Goal: Information Seeking & Learning: Find specific fact

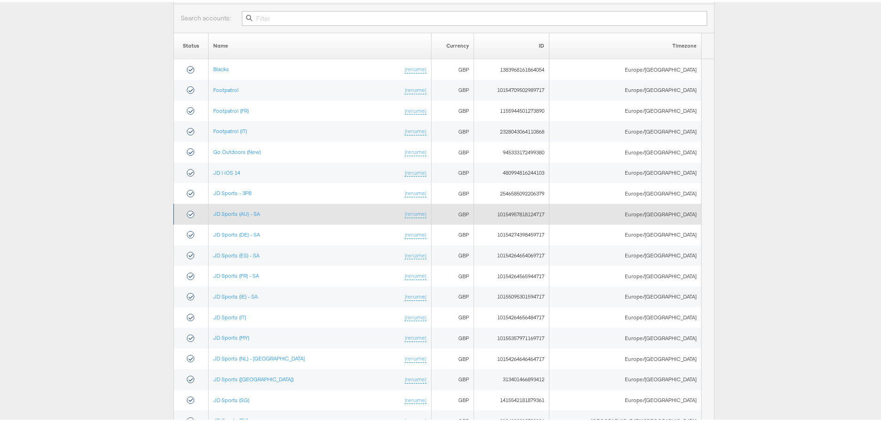
scroll to position [92, 0]
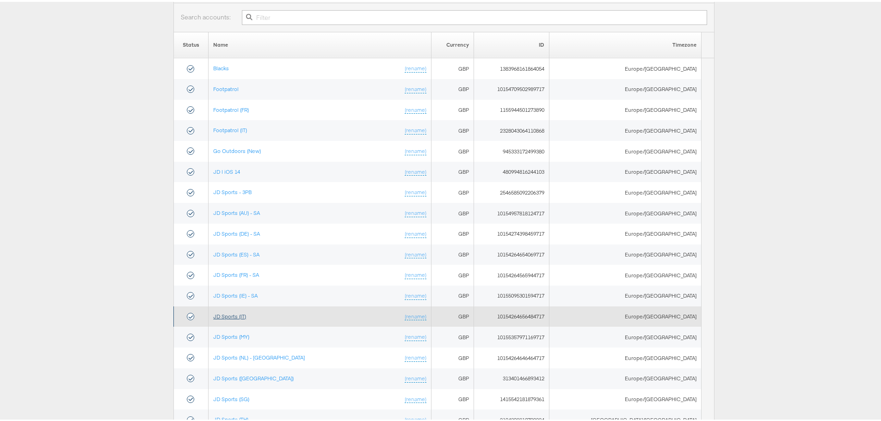
click at [245, 317] on link "JD Sports (IT)" at bounding box center [229, 314] width 33 height 7
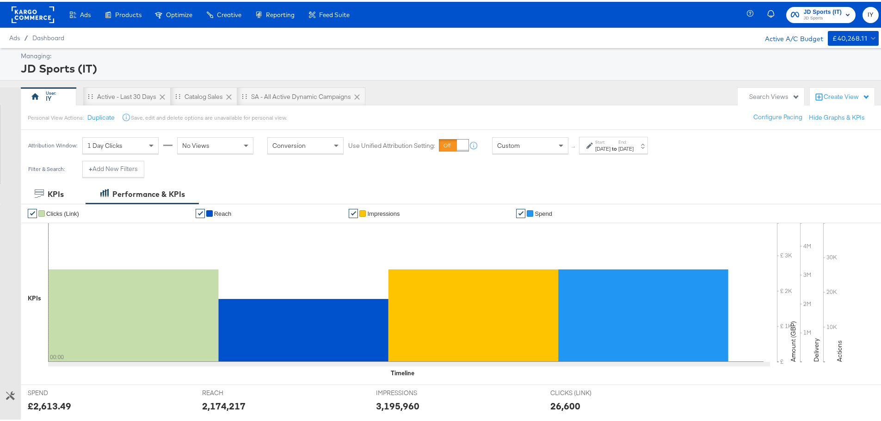
click at [610, 142] on label "Start:" at bounding box center [602, 140] width 15 height 6
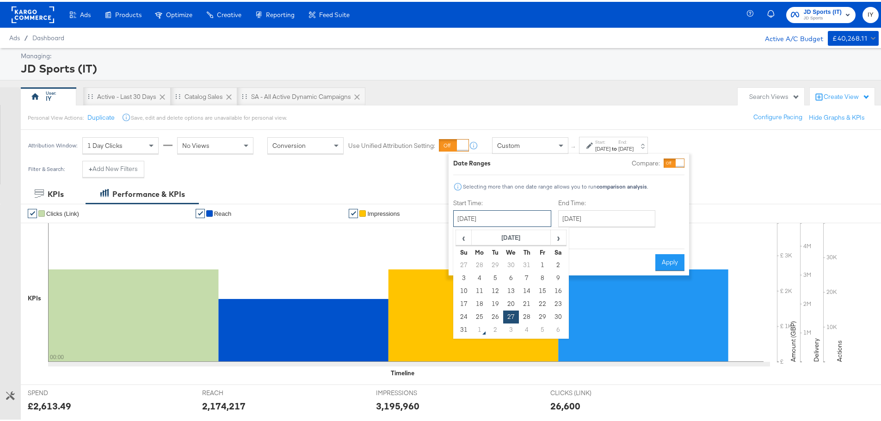
click at [485, 212] on input "[DATE]" at bounding box center [502, 217] width 98 height 17
click at [465, 311] on td "24" at bounding box center [464, 315] width 16 height 13
type input "[DATE]"
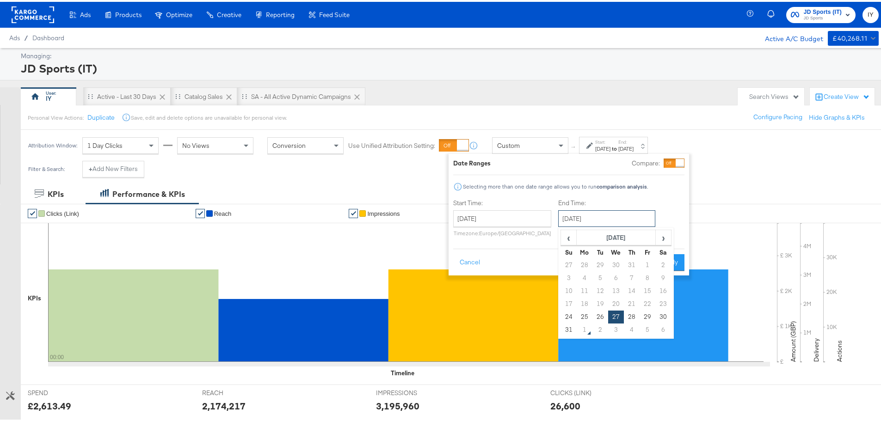
click at [596, 212] on input "[DATE]" at bounding box center [606, 217] width 97 height 17
click at [667, 314] on td "30" at bounding box center [663, 315] width 16 height 13
type input "[DATE]"
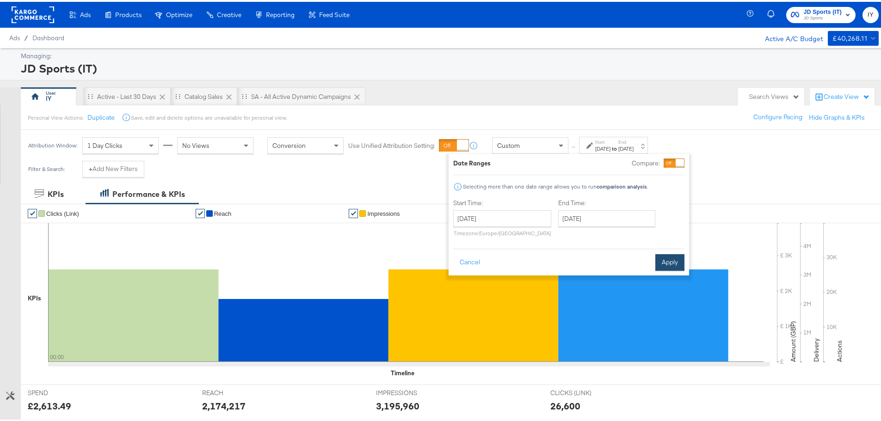
click at [670, 257] on button "Apply" at bounding box center [669, 260] width 29 height 17
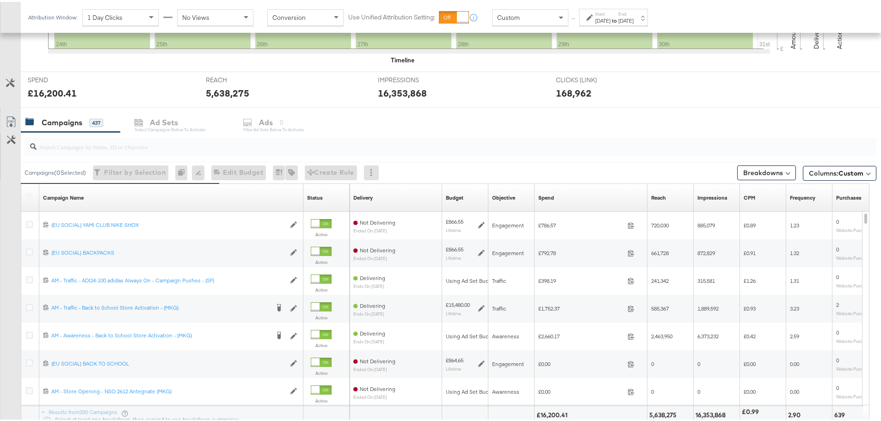
scroll to position [324, 0]
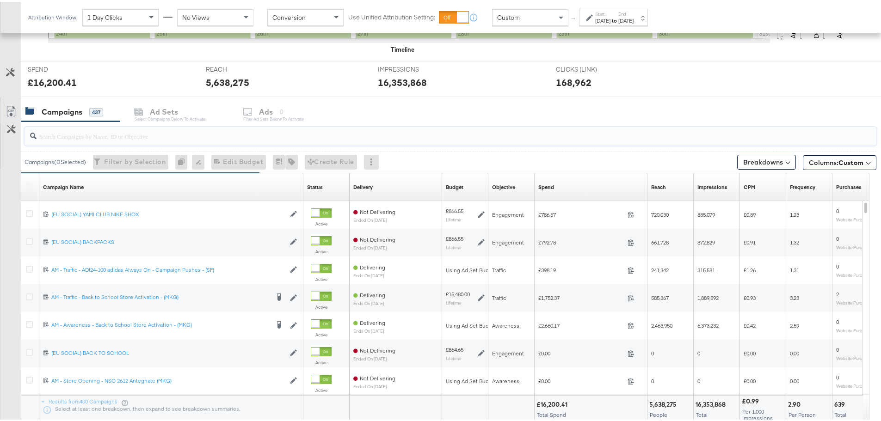
click at [121, 137] on input "search" at bounding box center [417, 131] width 761 height 18
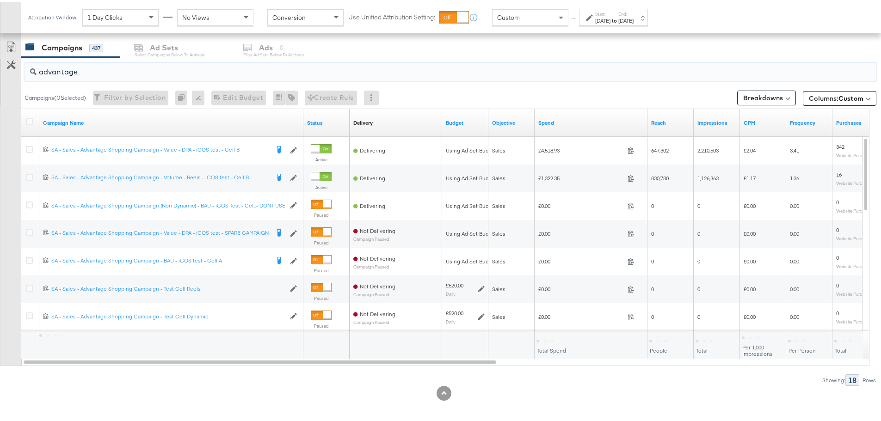
scroll to position [392, 0]
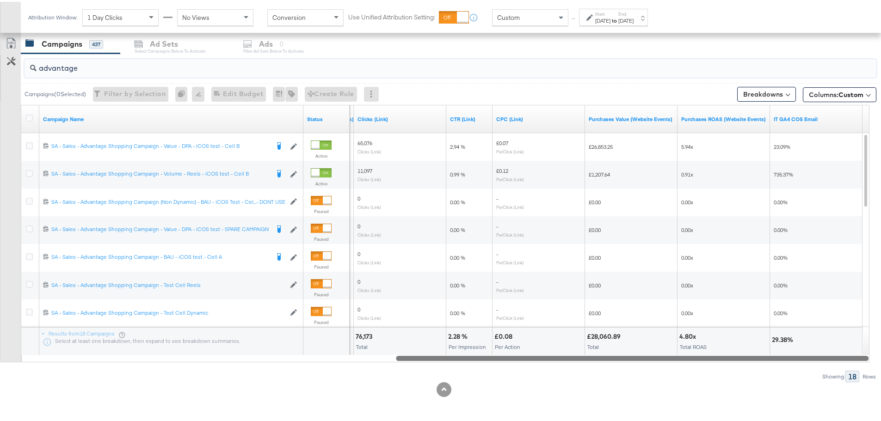
drag, startPoint x: 396, startPoint y: 356, endPoint x: 845, endPoint y: 366, distance: 448.6
click at [845, 366] on div "advantage Campaigns ( 0 Selected) Filter by Selection Filter 0 campaigns 0 Rena…" at bounding box center [438, 216] width 876 height 329
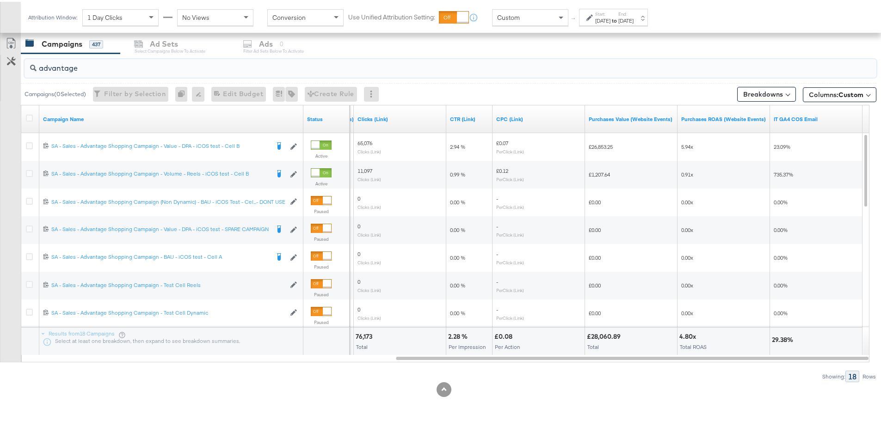
type input "advantage"
click at [602, 12] on label "Start:" at bounding box center [602, 12] width 15 height 6
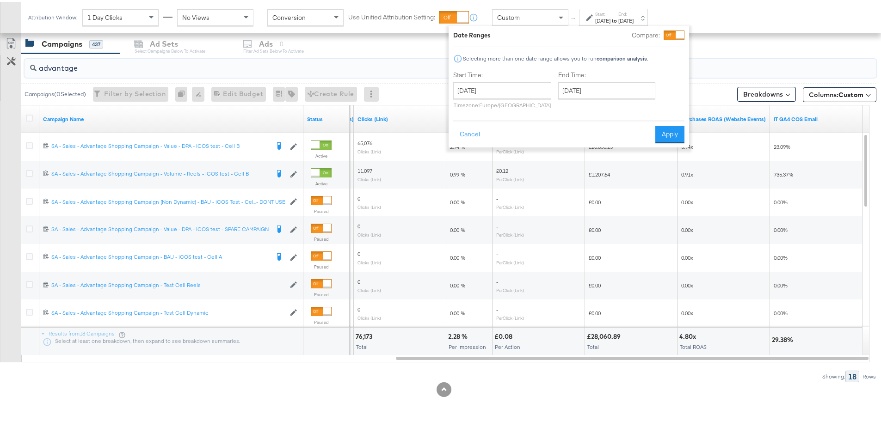
drag, startPoint x: 90, startPoint y: 67, endPoint x: 25, endPoint y: 67, distance: 64.3
click at [25, 67] on div "advantage" at bounding box center [451, 66] width 852 height 18
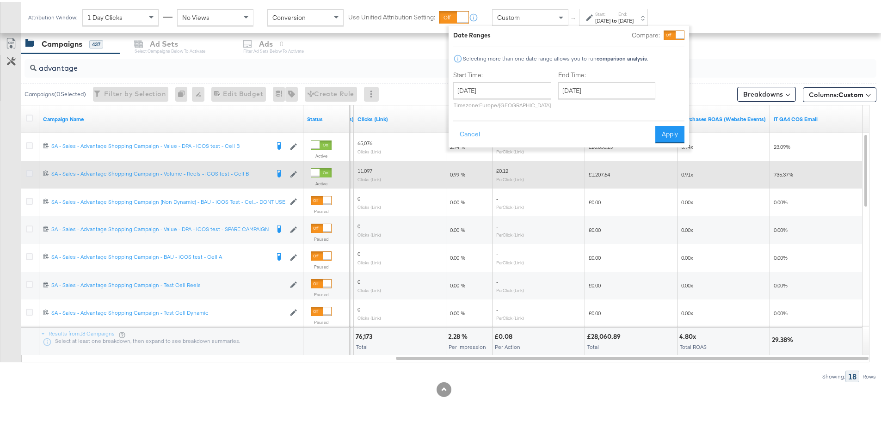
click at [26, 173] on icon at bounding box center [29, 171] width 7 height 7
click at [0, 0] on input "checkbox" at bounding box center [0, 0] width 0 height 0
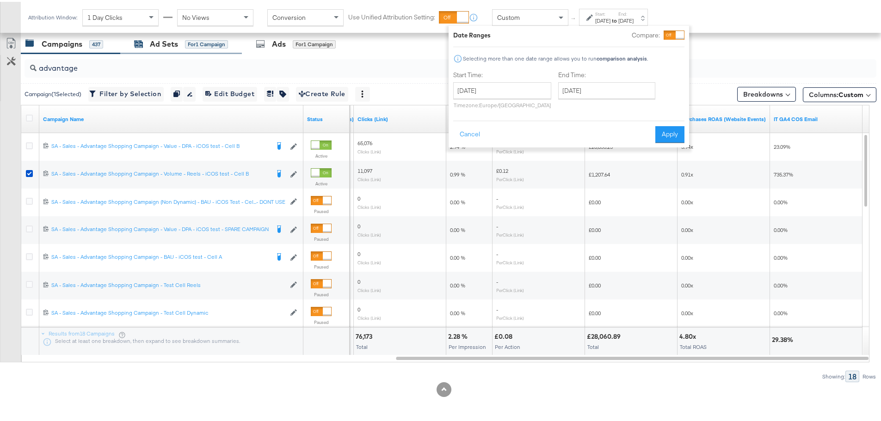
click at [157, 38] on div "Ad Sets" at bounding box center [164, 42] width 28 height 11
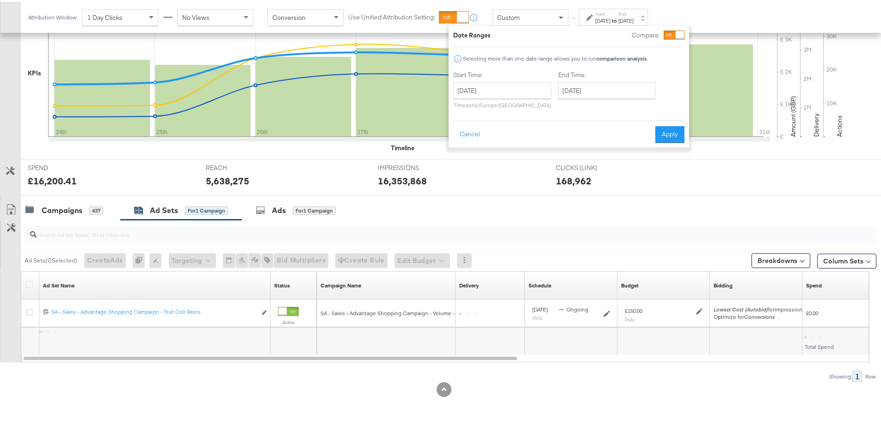
scroll to position [225, 0]
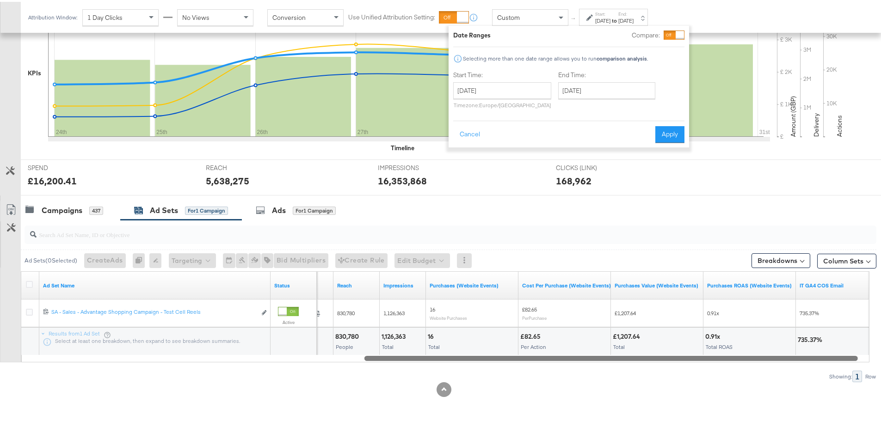
drag, startPoint x: 396, startPoint y: 354, endPoint x: 667, endPoint y: 197, distance: 313.6
click at [738, 330] on div "Ad Set Name Status Spend Reach Impressions Purchases (Website Events) Cost Per …" at bounding box center [445, 315] width 848 height 91
click at [509, 92] on input "[DATE]" at bounding box center [502, 88] width 98 height 17
click at [567, 188] on div "‹ [DATE] › Su Mo Tu We Th Fr Sa 27 28 29 30 31 1 2 3 4 5 6 7 8 9 10 11 12 13 14…" at bounding box center [511, 153] width 116 height 111
click at [558, 187] on td "30" at bounding box center [558, 187] width 16 height 13
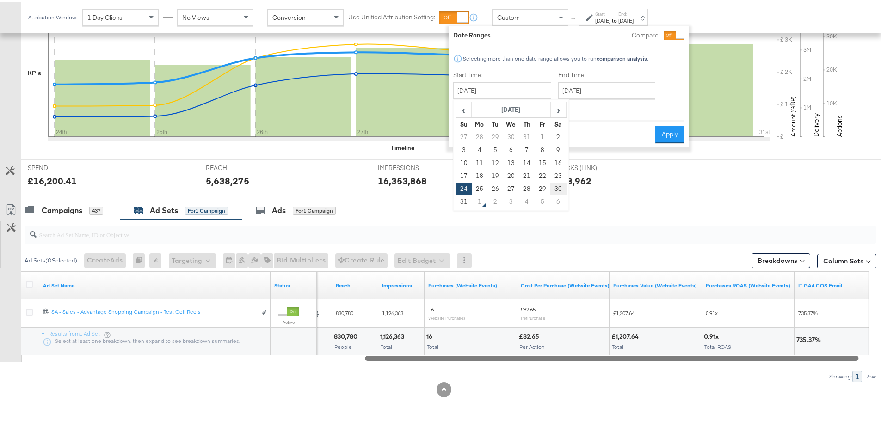
type input "[DATE]"
click at [657, 131] on button "Apply" at bounding box center [669, 132] width 29 height 17
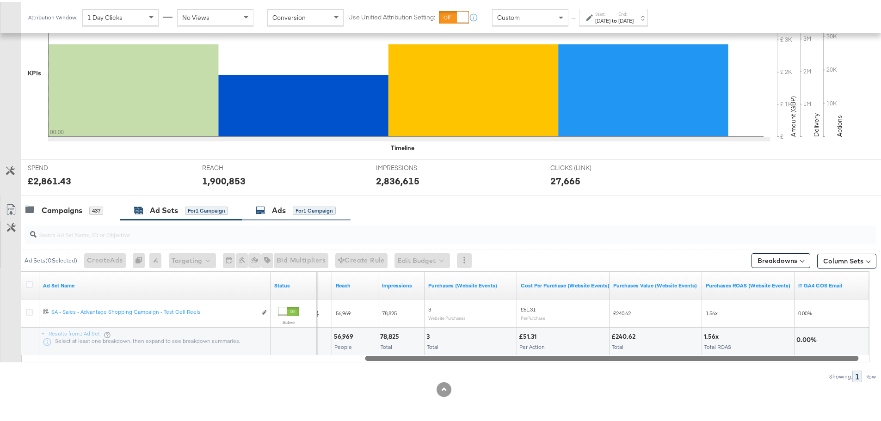
click at [274, 209] on div "Ads" at bounding box center [279, 208] width 14 height 11
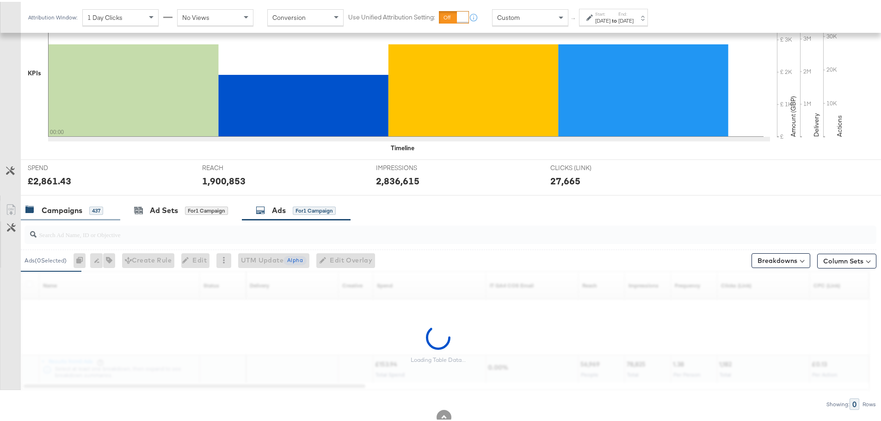
click at [92, 210] on div "437" at bounding box center [96, 209] width 14 height 8
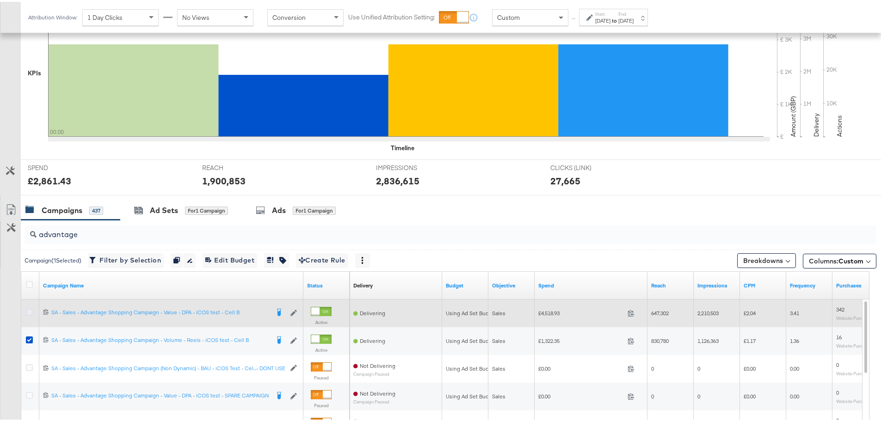
click at [29, 311] on icon at bounding box center [29, 310] width 7 height 7
click at [0, 0] on input "checkbox" at bounding box center [0, 0] width 0 height 0
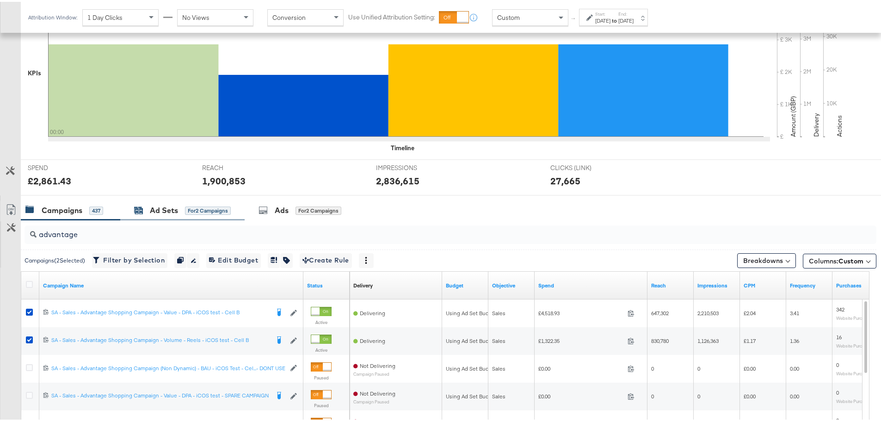
click at [215, 209] on div "for 2 Campaigns" at bounding box center [208, 209] width 46 height 8
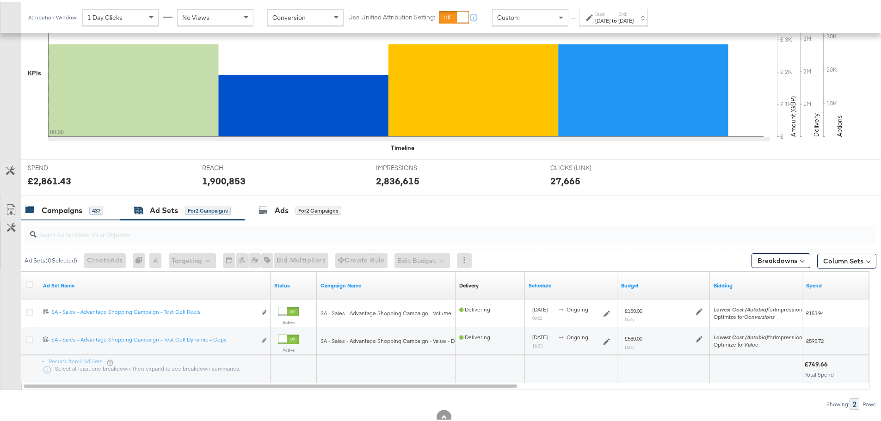
click at [57, 212] on div "Campaigns" at bounding box center [62, 208] width 41 height 11
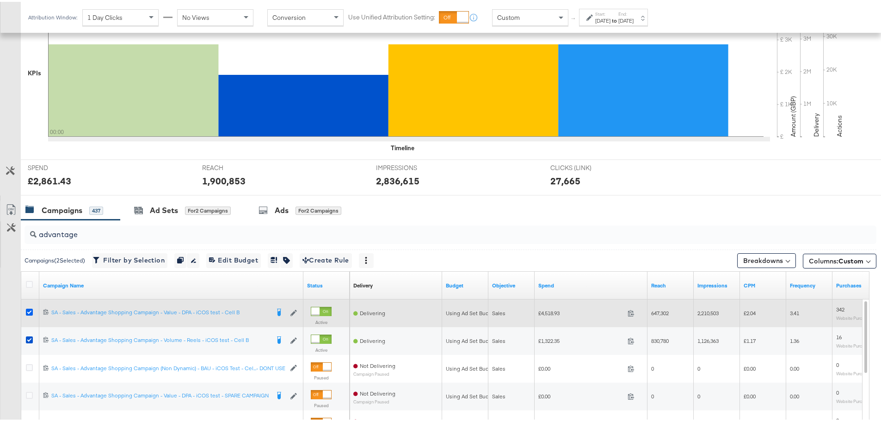
click at [29, 308] on icon at bounding box center [29, 310] width 7 height 7
click at [0, 0] on input "checkbox" at bounding box center [0, 0] width 0 height 0
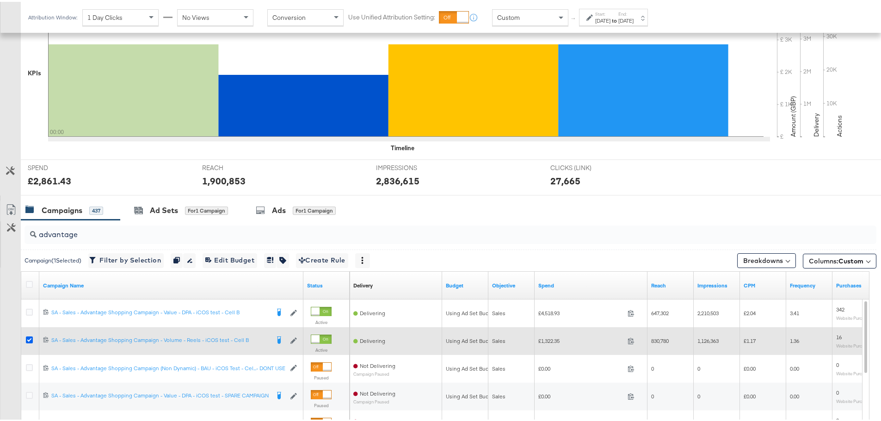
click at [26, 339] on icon at bounding box center [29, 338] width 7 height 7
click at [0, 0] on input "checkbox" at bounding box center [0, 0] width 0 height 0
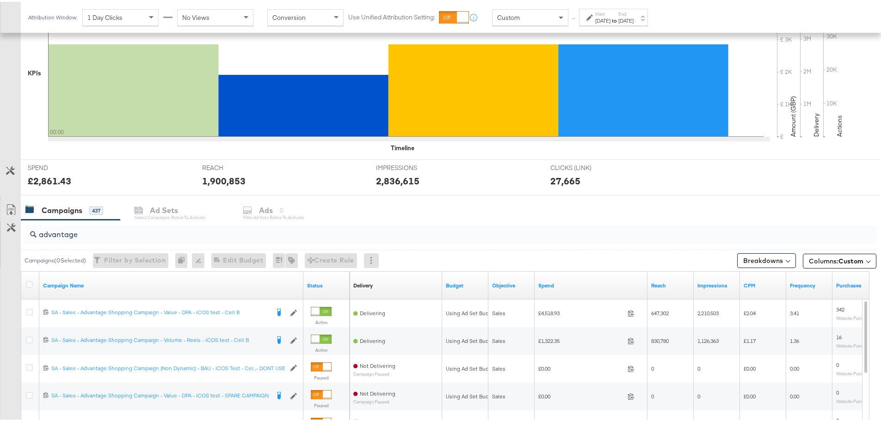
click at [605, 19] on div "[DATE]" at bounding box center [602, 18] width 15 height 7
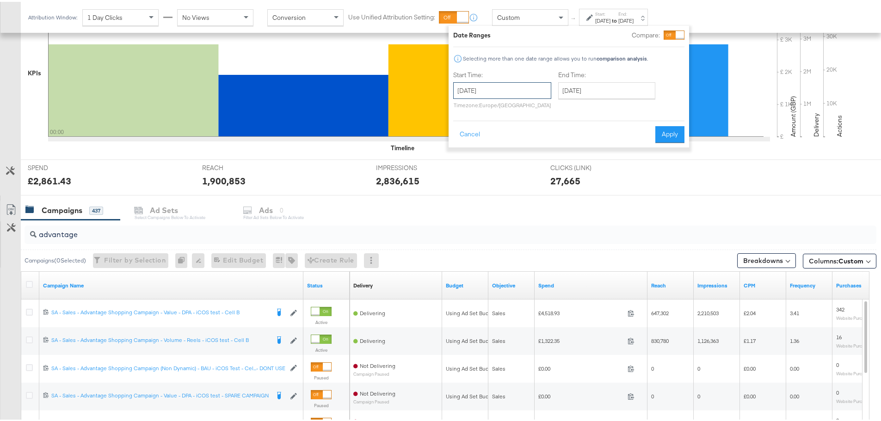
click at [484, 85] on input "[DATE]" at bounding box center [502, 88] width 98 height 17
click at [463, 185] on td "24" at bounding box center [464, 187] width 16 height 13
type input "[DATE]"
click at [595, 88] on input "[DATE]" at bounding box center [606, 88] width 97 height 17
click at [660, 190] on td "30" at bounding box center [663, 187] width 16 height 13
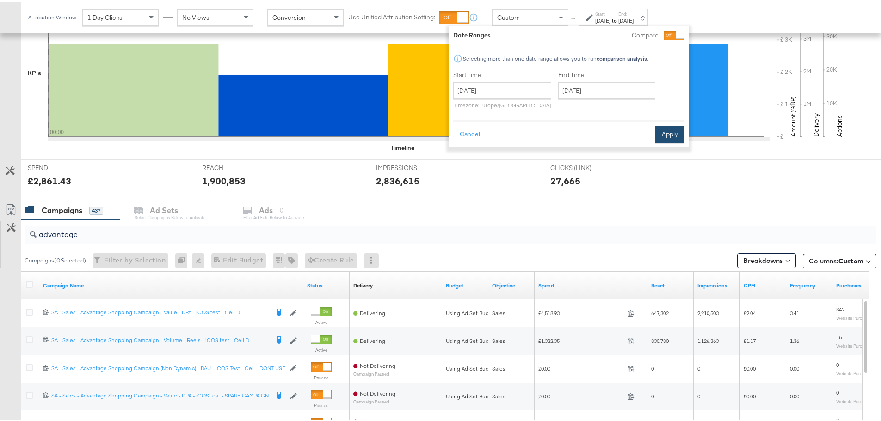
click at [666, 134] on button "Apply" at bounding box center [669, 132] width 29 height 17
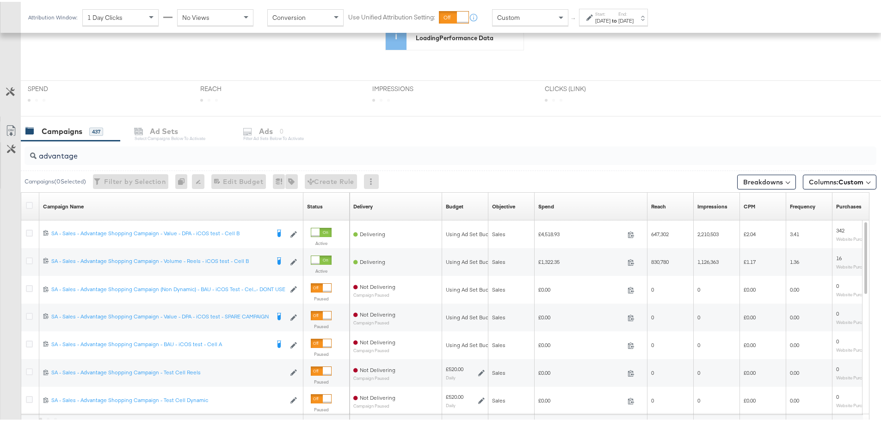
scroll to position [146, 0]
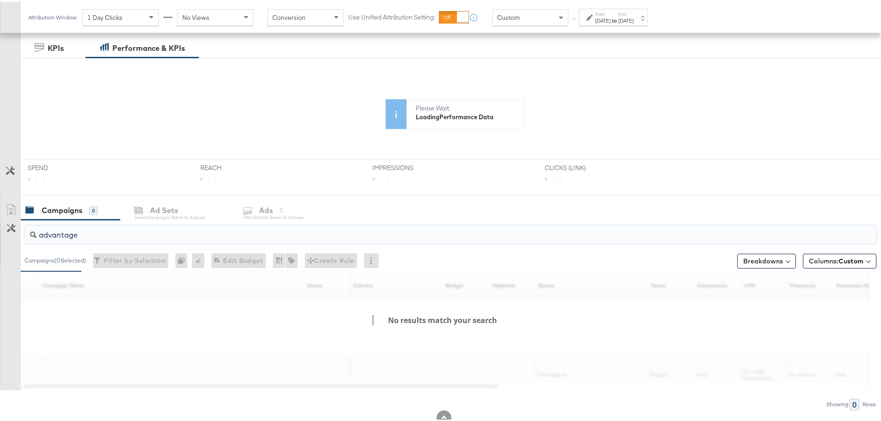
drag, startPoint x: 104, startPoint y: 233, endPoint x: -16, endPoint y: 224, distance: 121.0
click at [0, 224] on html "Ads Products Optimize Creative Reporting Feed Suite JD Sports (IT) JD Sports IY…" at bounding box center [444, 64] width 888 height 421
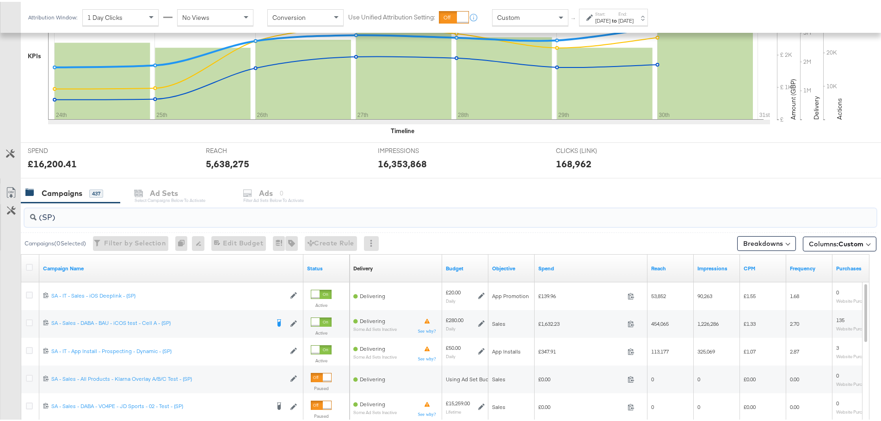
scroll to position [253, 0]
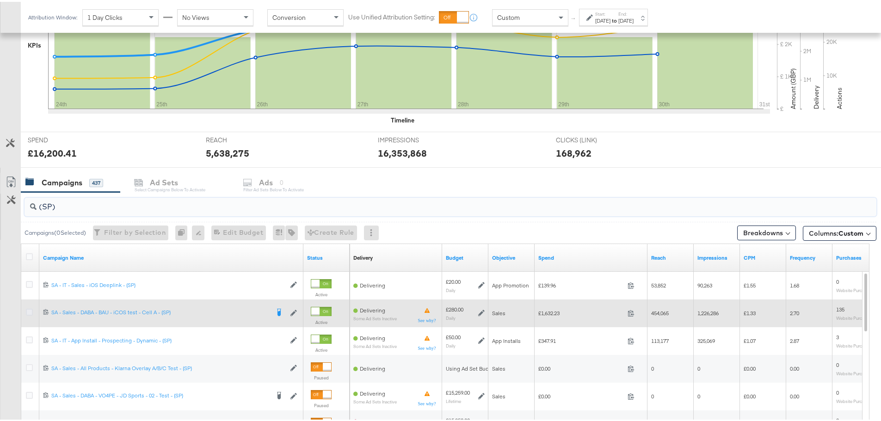
type input "(SP)"
click at [30, 312] on icon at bounding box center [29, 310] width 7 height 7
click at [0, 0] on input "checkbox" at bounding box center [0, 0] width 0 height 0
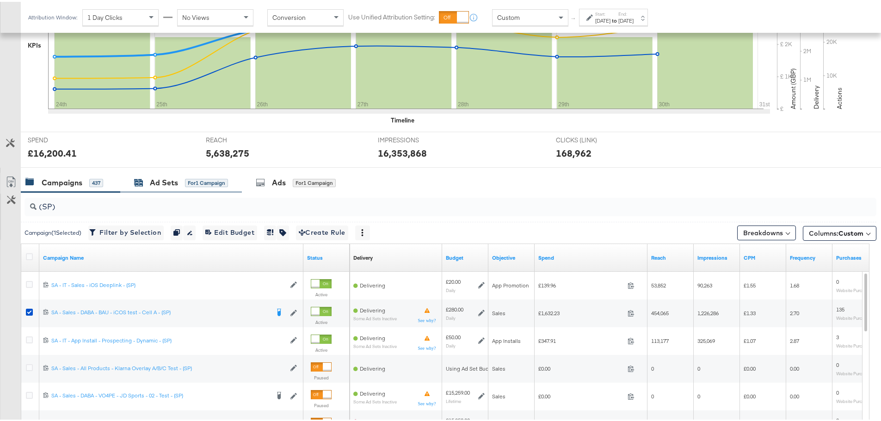
click at [150, 178] on div "Ad Sets" at bounding box center [164, 181] width 28 height 11
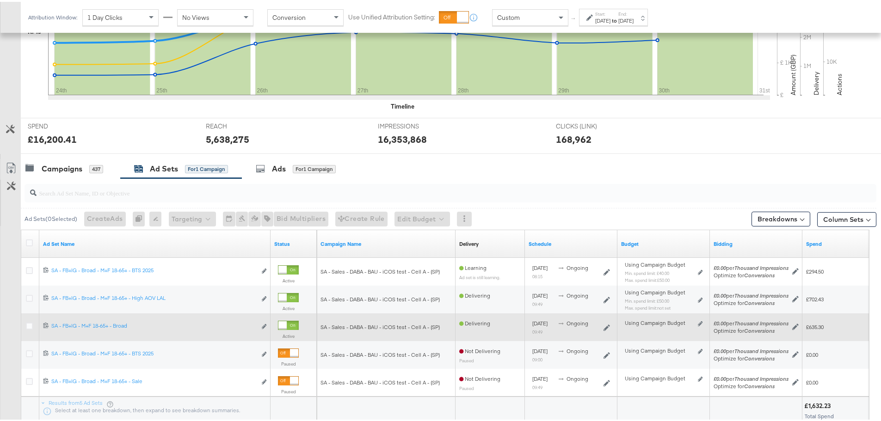
scroll to position [336, 0]
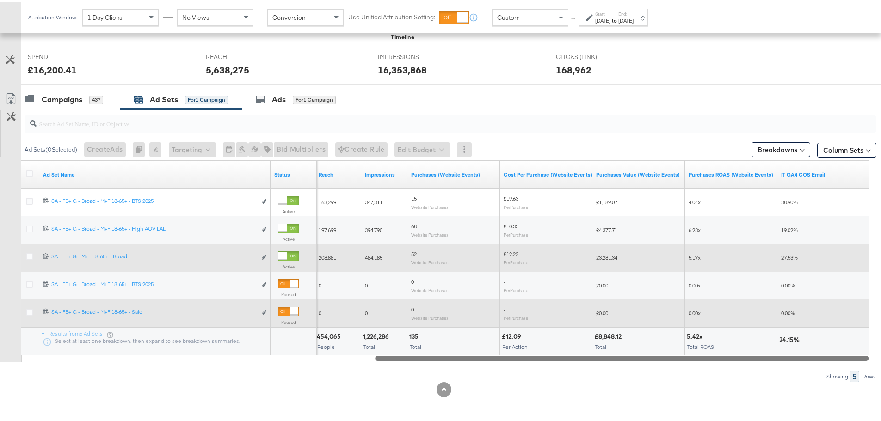
drag, startPoint x: 387, startPoint y: 357, endPoint x: 847, endPoint y: 319, distance: 462.1
click at [847, 319] on div "Ad Set Name Status Reach Impressions Purchases (Website Events) Cost Per Purcha…" at bounding box center [445, 260] width 848 height 202
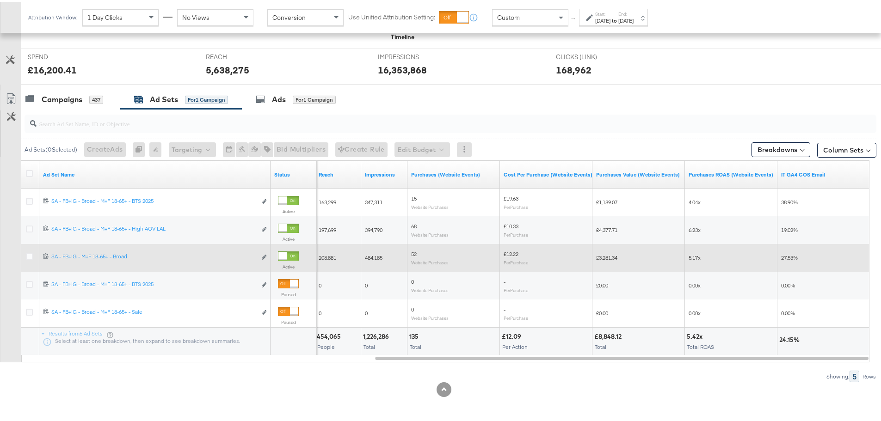
click at [610, 15] on div "[DATE]" at bounding box center [602, 18] width 15 height 7
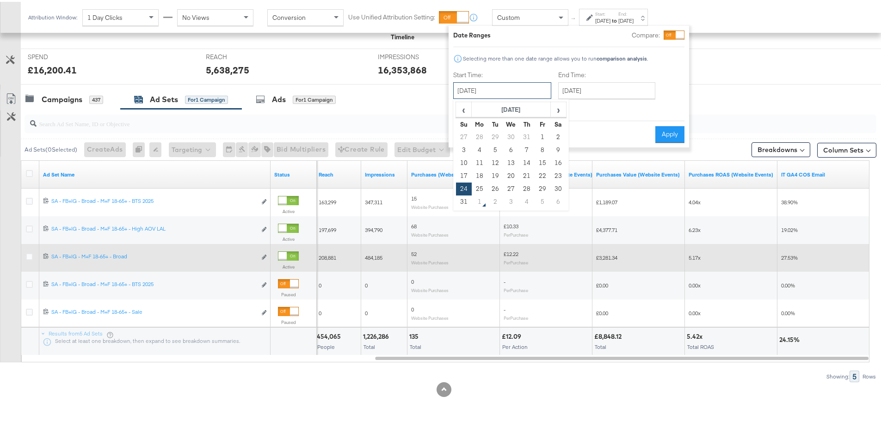
click at [470, 86] on input "[DATE]" at bounding box center [502, 88] width 98 height 17
click at [466, 186] on td "24" at bounding box center [464, 187] width 16 height 13
click at [509, 88] on input "[DATE]" at bounding box center [502, 88] width 98 height 17
click at [509, 186] on td "27" at bounding box center [511, 187] width 16 height 13
type input "[DATE]"
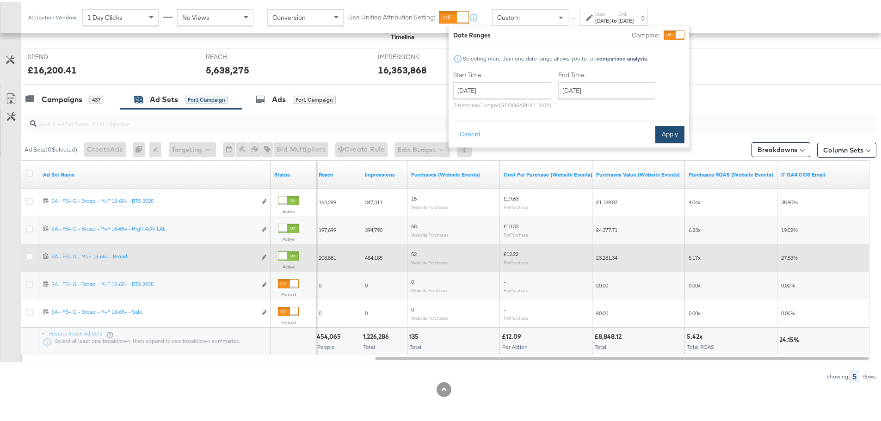
click at [674, 135] on button "Apply" at bounding box center [669, 132] width 29 height 17
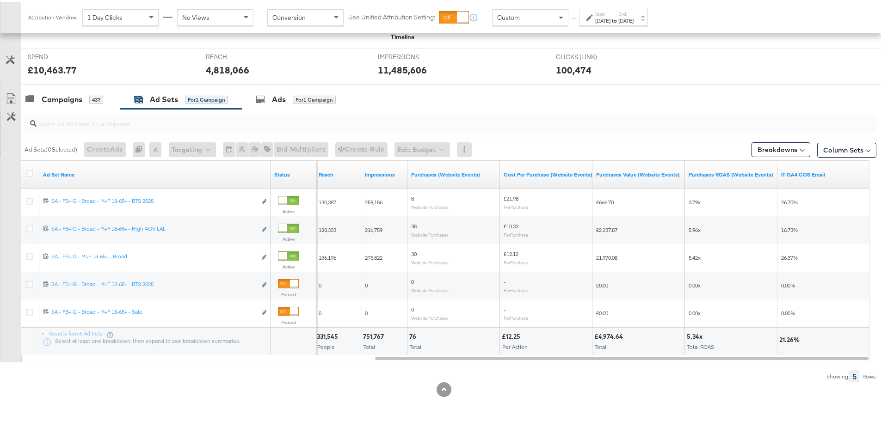
click at [633, 13] on label "End:" at bounding box center [625, 12] width 15 height 6
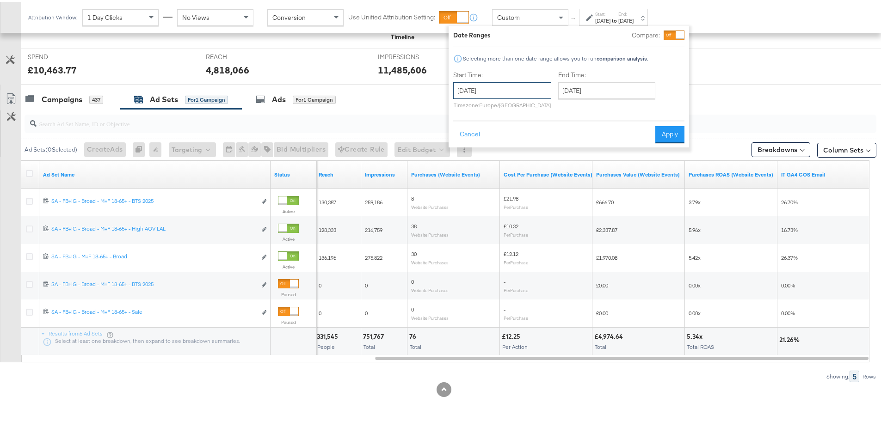
click at [503, 88] on input "[DATE]" at bounding box center [502, 88] width 98 height 17
click at [541, 186] on td "29" at bounding box center [542, 187] width 16 height 13
type input "[DATE]"
click at [617, 88] on input "[DATE]" at bounding box center [606, 88] width 97 height 17
click at [682, 132] on button "Apply" at bounding box center [669, 132] width 29 height 17
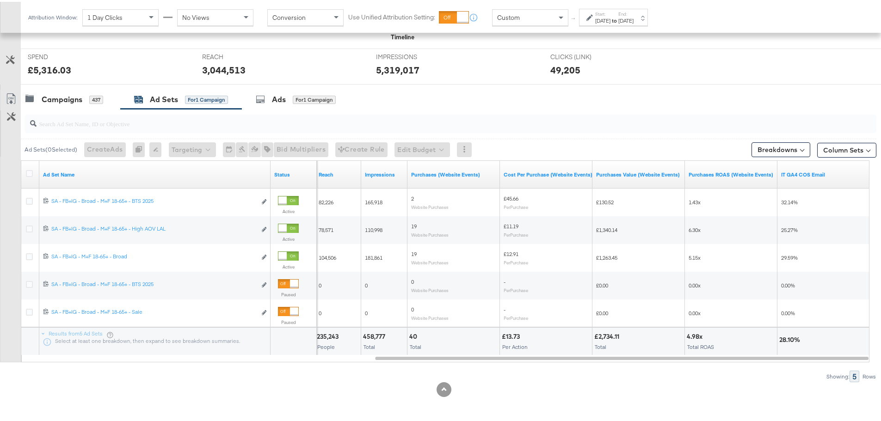
click at [616, 5] on div "Attribution Window: 1 Day Clicks No Views Conversion Use Unified Attribution Se…" at bounding box center [340, 15] width 638 height 31
click at [610, 12] on label "Start:" at bounding box center [602, 12] width 15 height 6
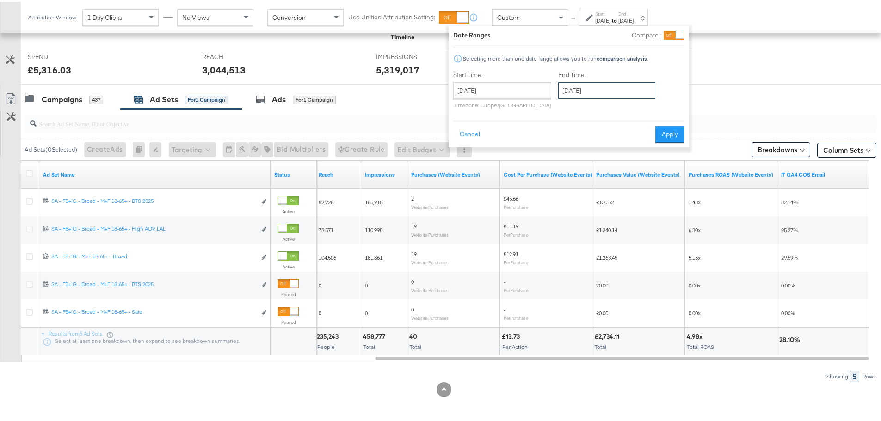
click at [614, 89] on input "[DATE]" at bounding box center [606, 88] width 97 height 17
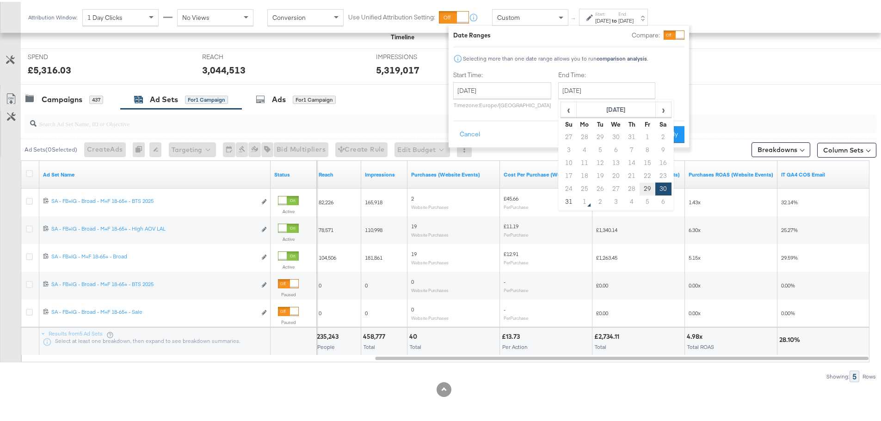
click at [646, 183] on td "29" at bounding box center [647, 187] width 16 height 13
type input "[DATE]"
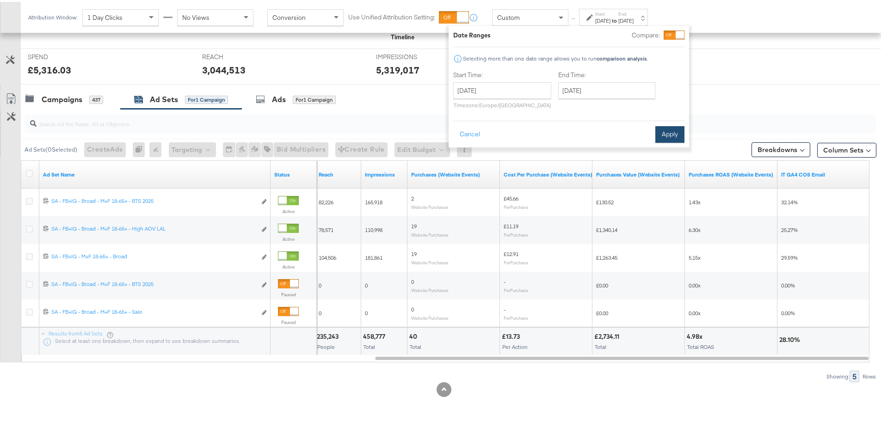
click at [669, 128] on button "Apply" at bounding box center [669, 132] width 29 height 17
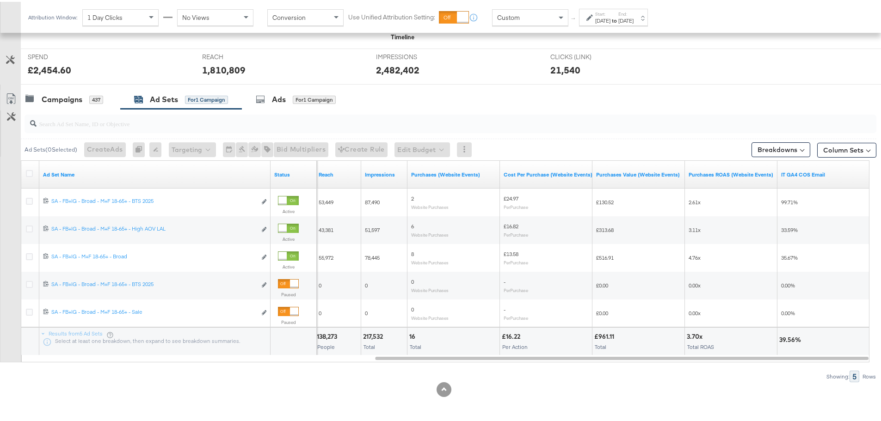
click at [610, 16] on div "[DATE]" at bounding box center [602, 18] width 15 height 7
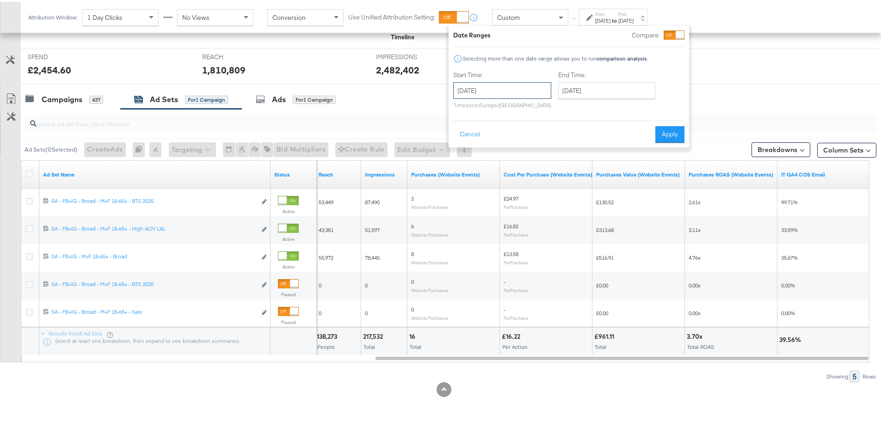
click at [539, 91] on input "[DATE]" at bounding box center [502, 88] width 98 height 17
click at [554, 185] on td "30" at bounding box center [558, 187] width 16 height 13
type input "[DATE]"
click at [663, 132] on button "Apply" at bounding box center [669, 132] width 29 height 17
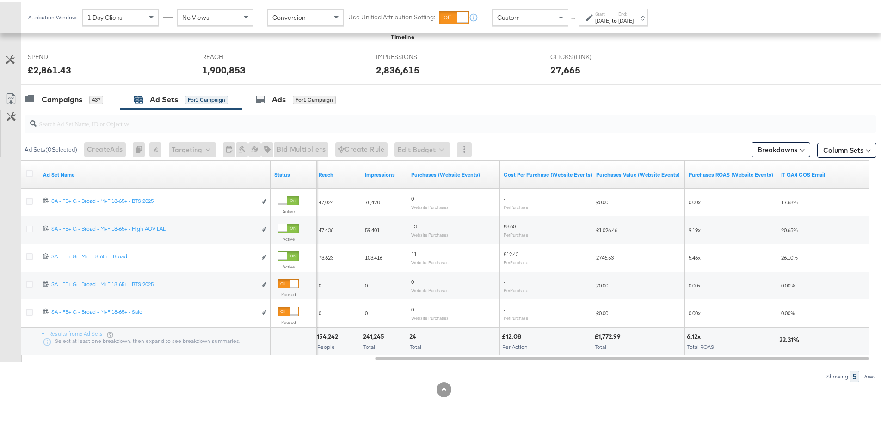
click at [610, 16] on div "[DATE]" at bounding box center [602, 18] width 15 height 7
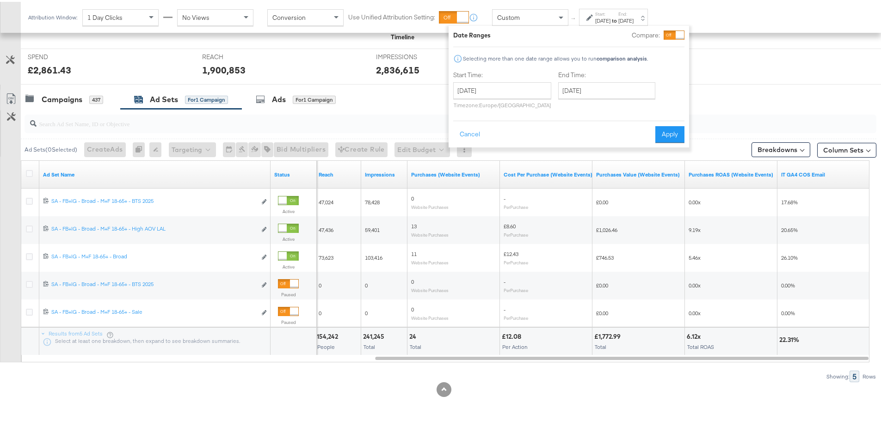
click at [524, 97] on div "[DATE] ‹ [DATE] › Su Mo Tu We Th Fr Sa 27 28 29 30 31 1 2 3 4 5 6 7 8 9 10 11 1…" at bounding box center [502, 93] width 98 height 26
click at [528, 91] on input "[DATE]" at bounding box center [502, 88] width 98 height 17
click at [514, 183] on td "27" at bounding box center [511, 187] width 16 height 13
type input "[DATE]"
click at [595, 96] on input "[DATE]" at bounding box center [606, 88] width 97 height 17
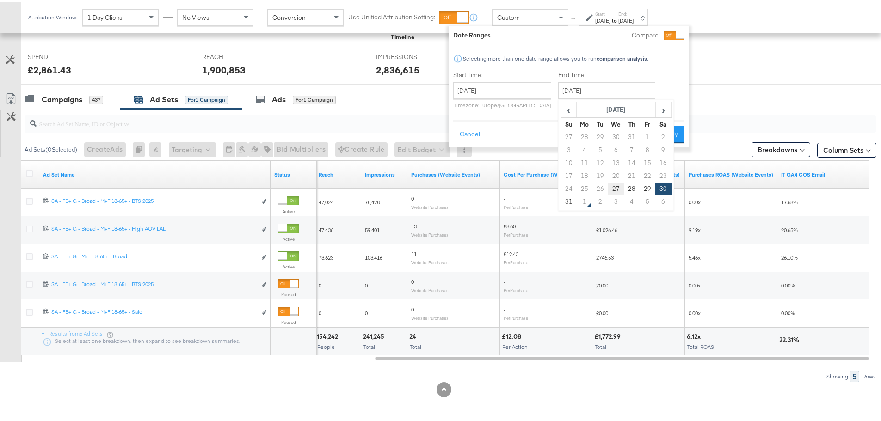
click at [614, 187] on td "27" at bounding box center [616, 187] width 16 height 13
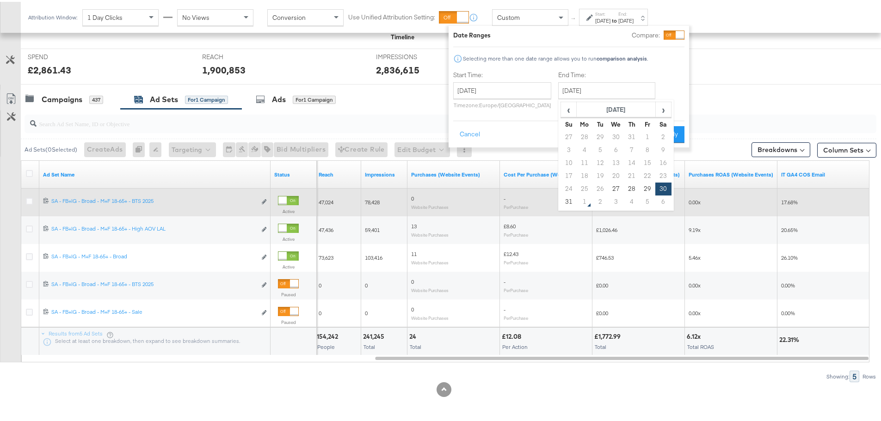
type input "[DATE]"
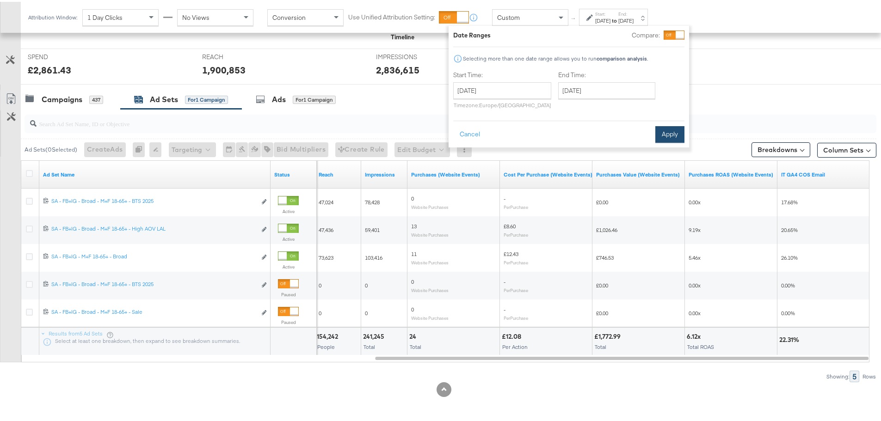
click at [662, 137] on button "Apply" at bounding box center [669, 132] width 29 height 17
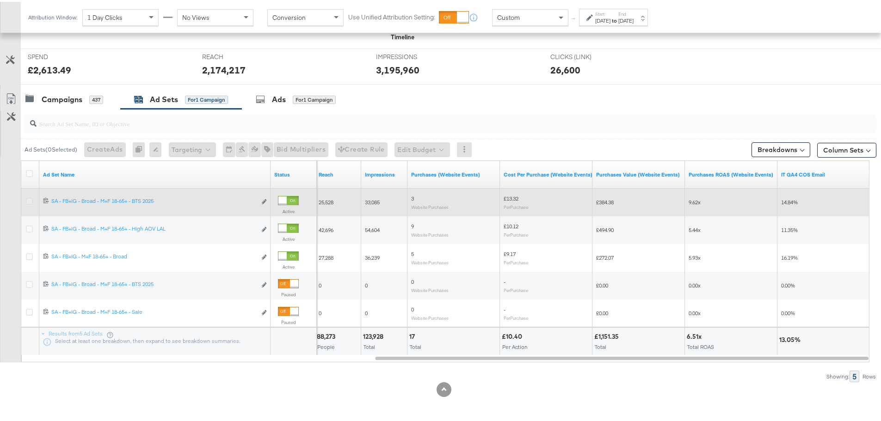
click at [29, 198] on icon at bounding box center [29, 199] width 7 height 7
click at [0, 0] on input "checkbox" at bounding box center [0, 0] width 0 height 0
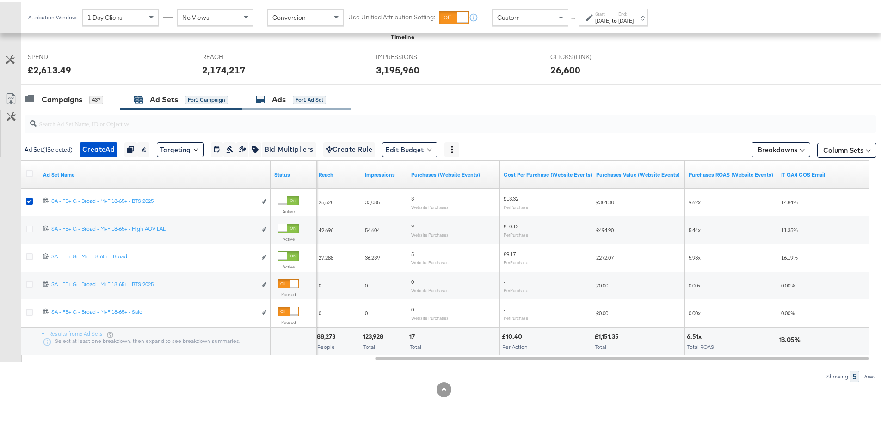
click at [277, 102] on div "Ads" at bounding box center [279, 97] width 14 height 11
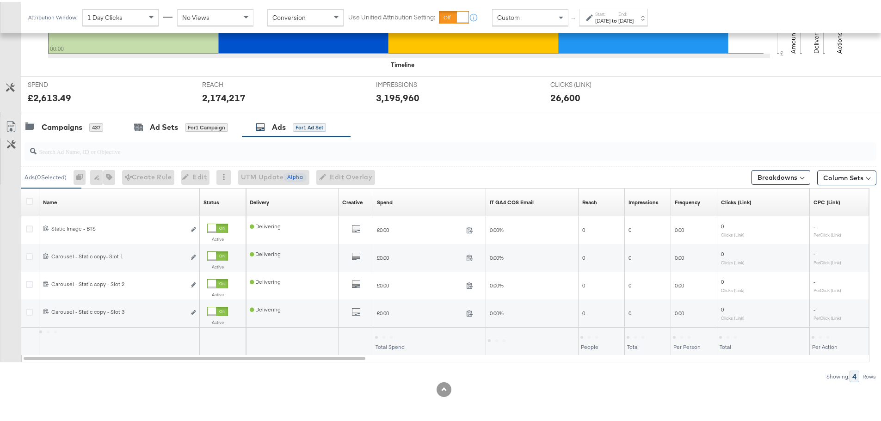
scroll to position [308, 0]
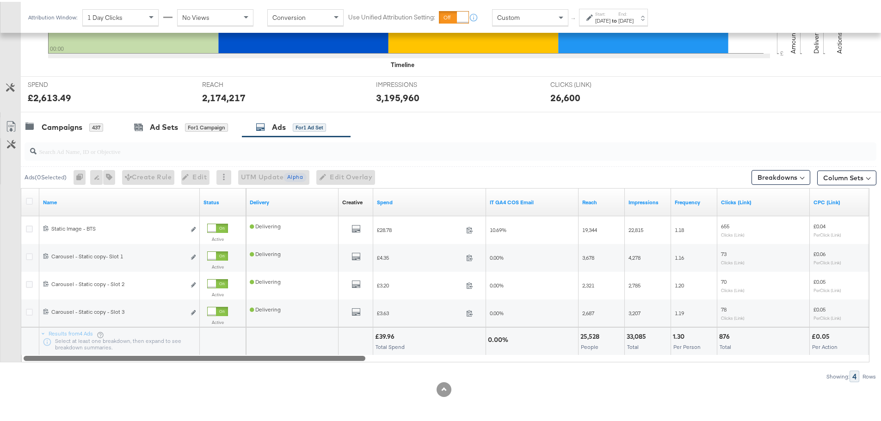
drag, startPoint x: 208, startPoint y: 357, endPoint x: 261, endPoint y: 342, distance: 55.8
click at [261, 342] on div "Name Status Delivery Creative Sorting Unavailable Spend IT GA4 COS Email Reach …" at bounding box center [445, 273] width 848 height 174
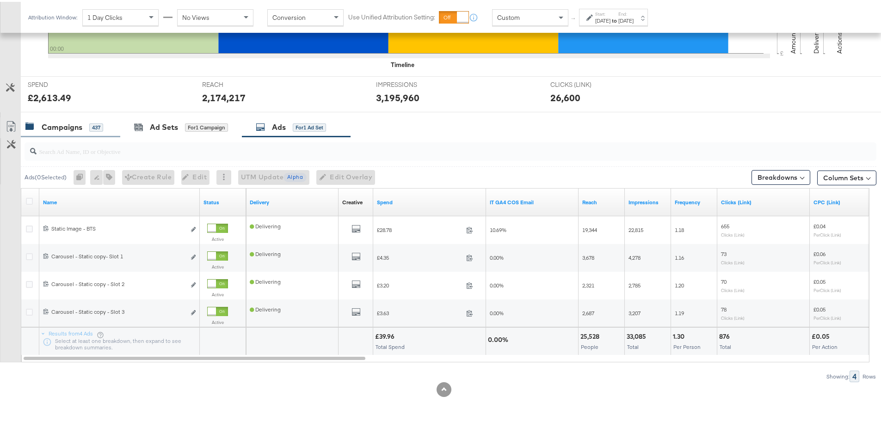
click at [48, 125] on div "Campaigns" at bounding box center [62, 125] width 41 height 11
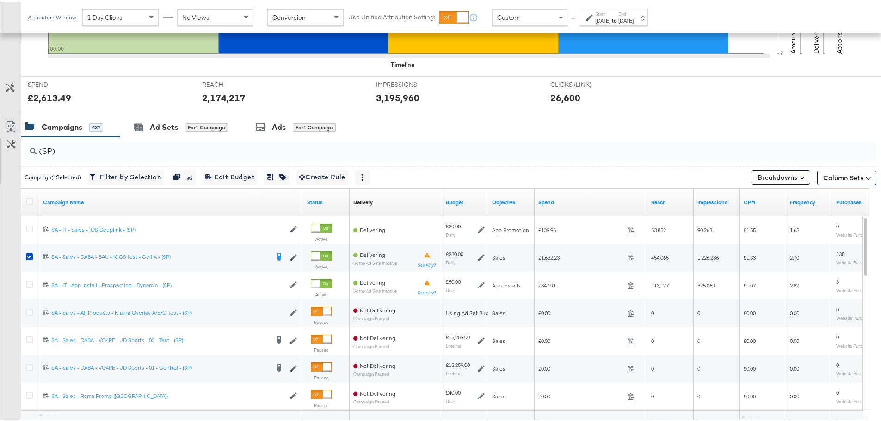
scroll to position [336, 0]
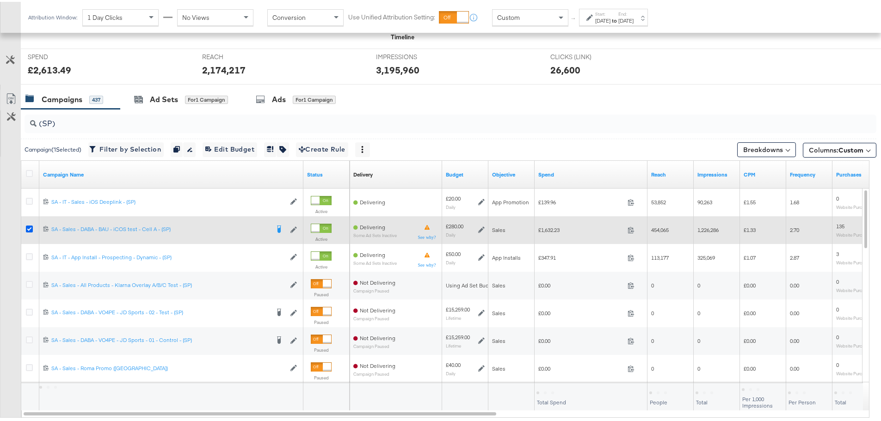
click at [28, 225] on icon at bounding box center [29, 227] width 7 height 7
click at [0, 0] on input "checkbox" at bounding box center [0, 0] width 0 height 0
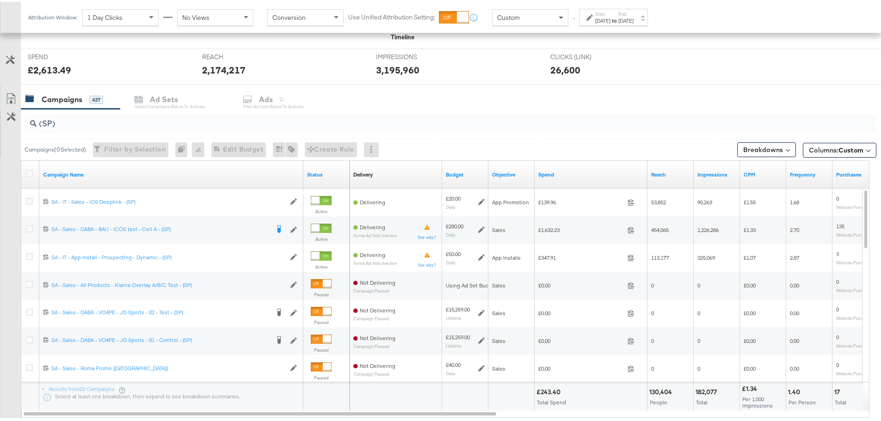
click at [560, 20] on span at bounding box center [562, 16] width 12 height 16
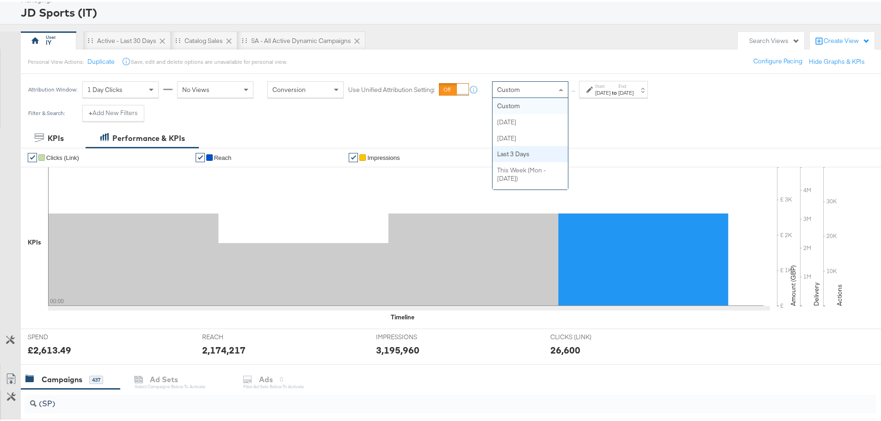
scroll to position [0, 0]
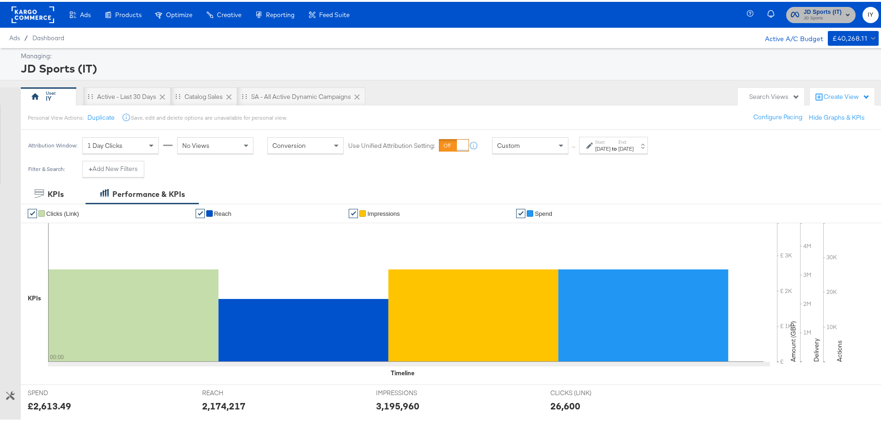
click at [820, 11] on span "JD Sports (IT)" at bounding box center [823, 11] width 38 height 10
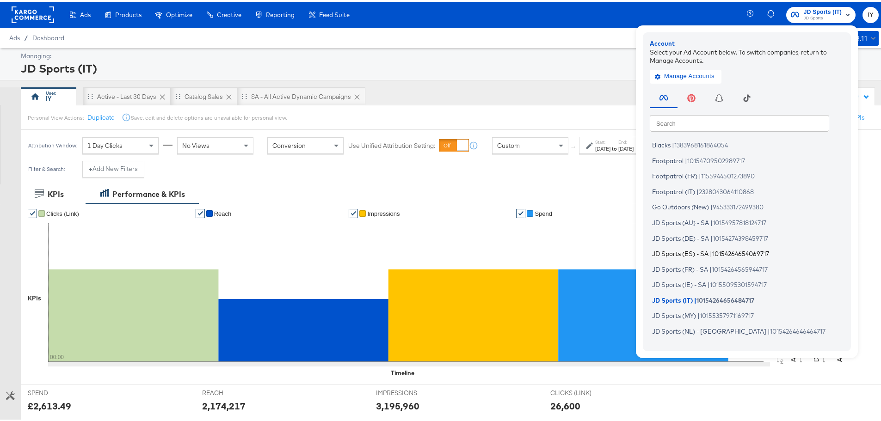
click at [692, 250] on span "JD Sports (ES) - SA" at bounding box center [680, 251] width 56 height 7
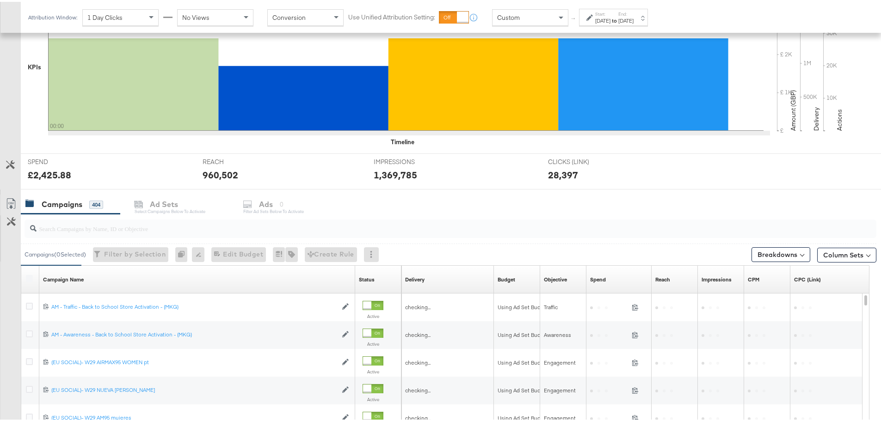
scroll to position [253, 0]
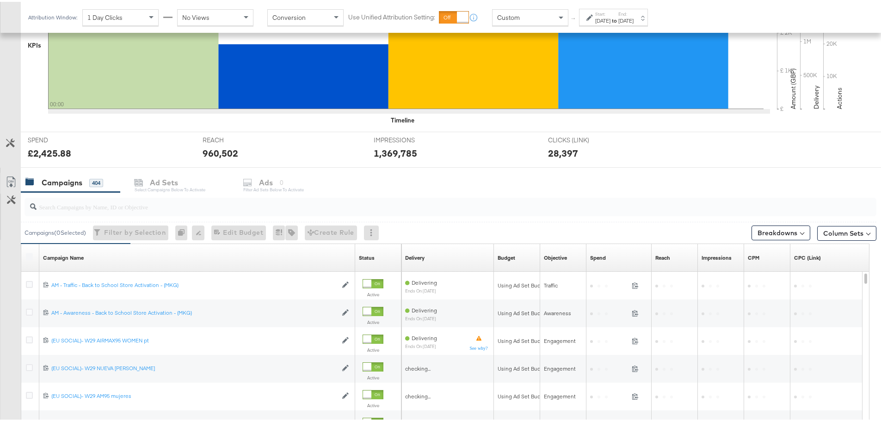
click at [204, 216] on div at bounding box center [451, 205] width 852 height 22
click at [205, 212] on div at bounding box center [451, 205] width 852 height 18
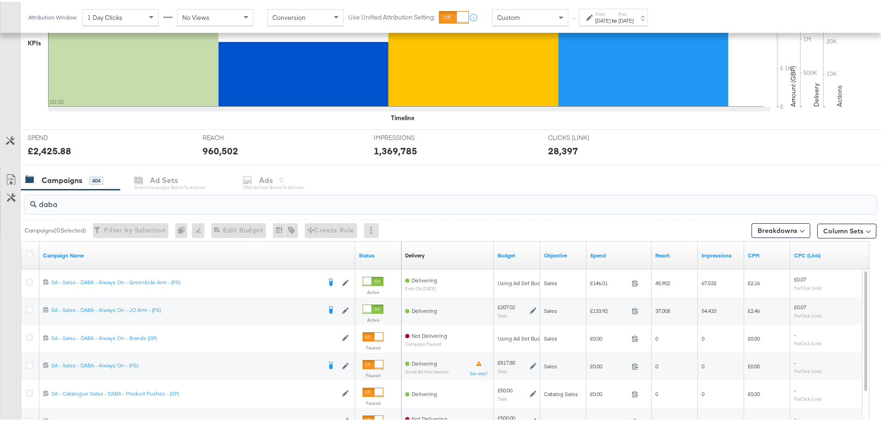
scroll to position [392, 0]
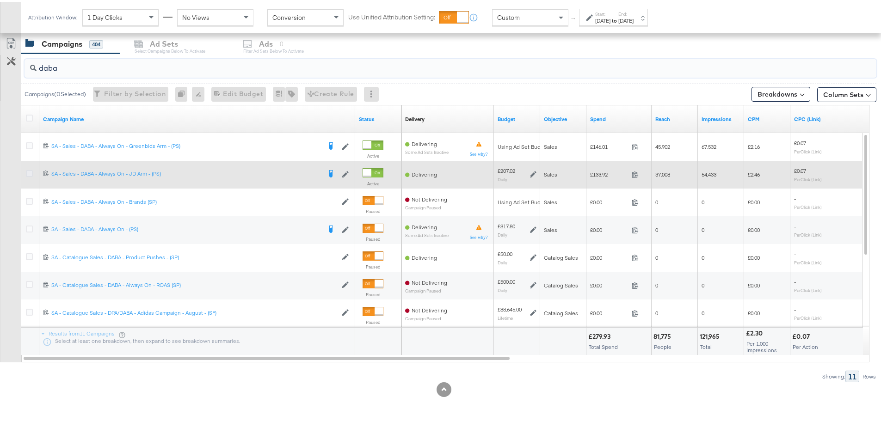
type input "daba"
click at [29, 172] on icon at bounding box center [29, 171] width 7 height 7
click at [0, 0] on input "checkbox" at bounding box center [0, 0] width 0 height 0
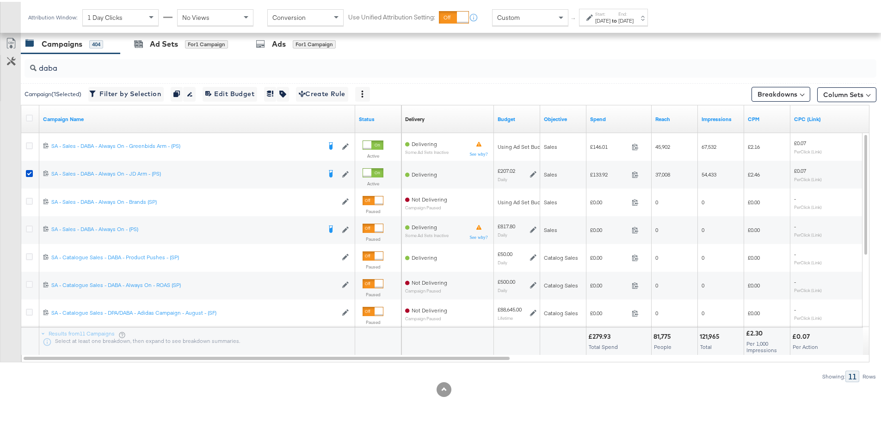
click at [233, 30] on div "Attribution Window: 1 Day Clicks No Views Conversion Use Unified Attribution Se…" at bounding box center [340, 15] width 638 height 31
click at [222, 38] on div "for 1 Campaign" at bounding box center [206, 42] width 43 height 9
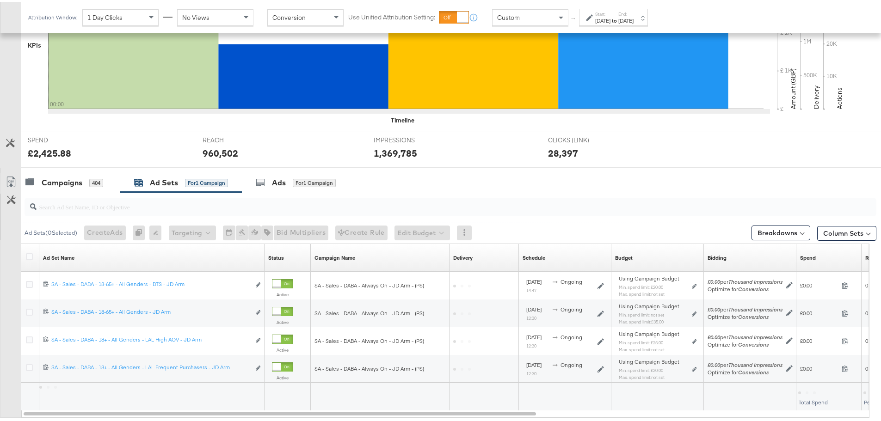
scroll to position [308, 0]
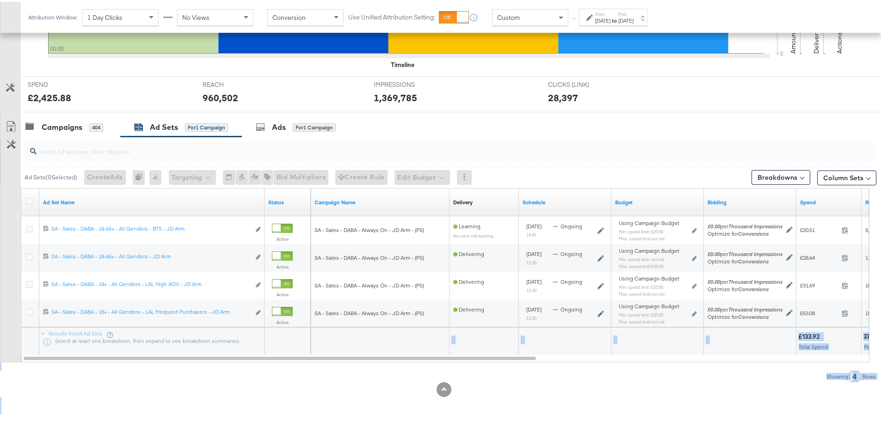
drag, startPoint x: 401, startPoint y: 353, endPoint x: 840, endPoint y: 436, distance: 446.5
click at [620, 396] on div "KPIs Performance & KPIs Customize KPIs ✔ Clicks (Link) ✔ Reach ✔ Impressions ✔ …" at bounding box center [444, 147] width 888 height 546
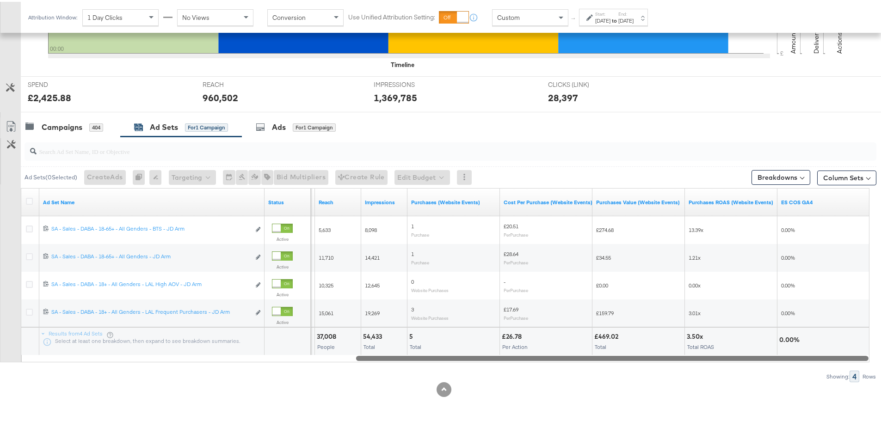
drag, startPoint x: 489, startPoint y: 355, endPoint x: 887, endPoint y: 363, distance: 398.6
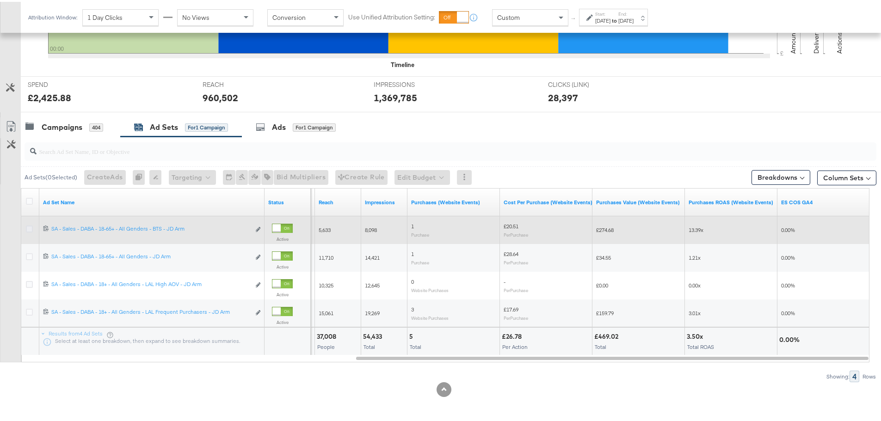
click at [30, 224] on icon at bounding box center [29, 227] width 7 height 7
click at [0, 0] on input "checkbox" at bounding box center [0, 0] width 0 height 0
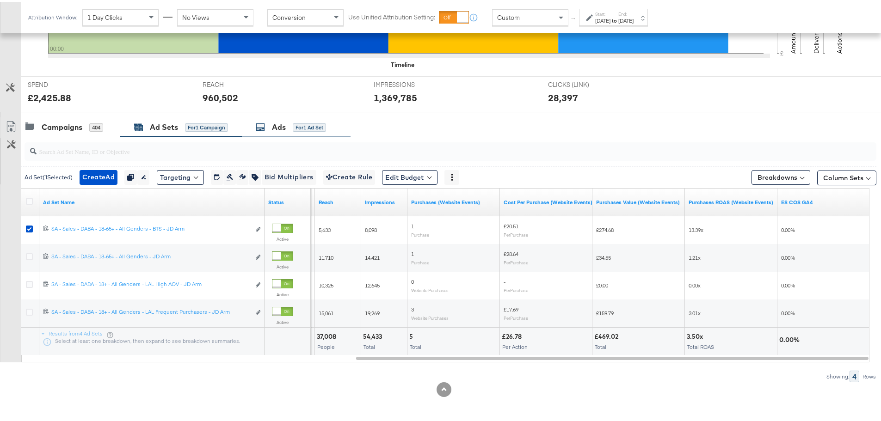
click at [276, 124] on div "Ads" at bounding box center [279, 125] width 14 height 11
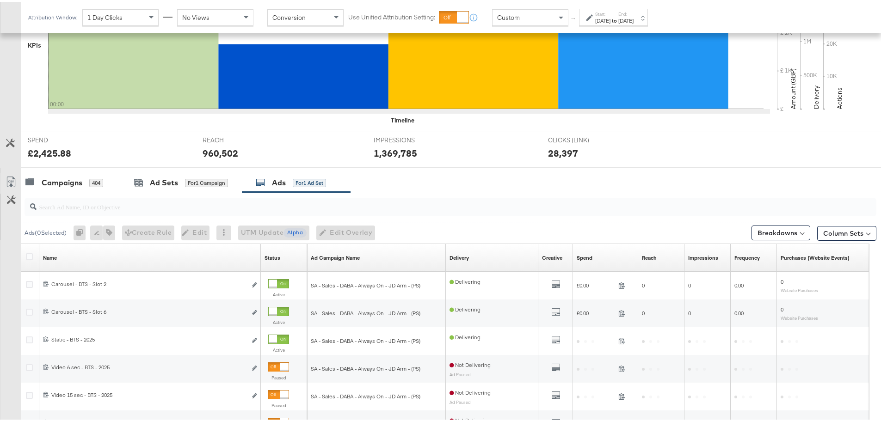
scroll to position [392, 0]
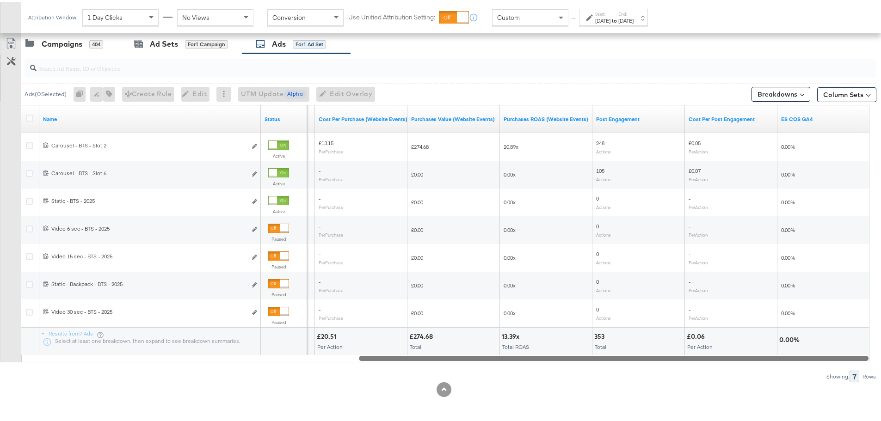
drag, startPoint x: 271, startPoint y: 355, endPoint x: 766, endPoint y: 354, distance: 494.2
click at [766, 354] on div at bounding box center [613, 356] width 509 height 8
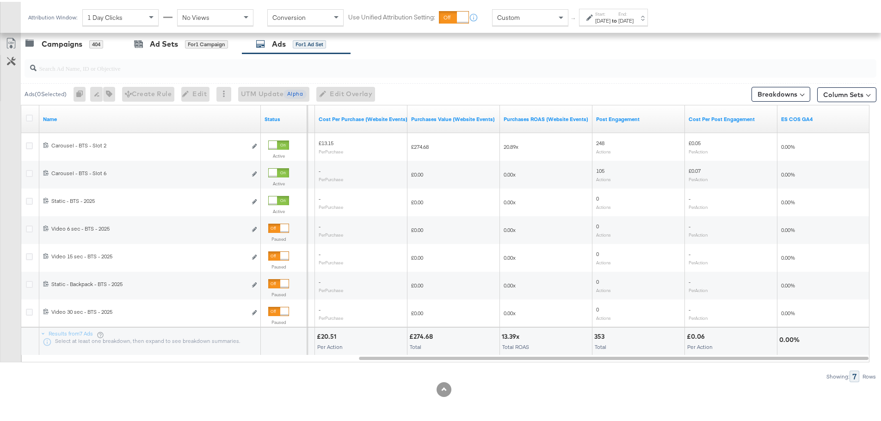
click at [609, 13] on label "Start:" at bounding box center [602, 12] width 15 height 6
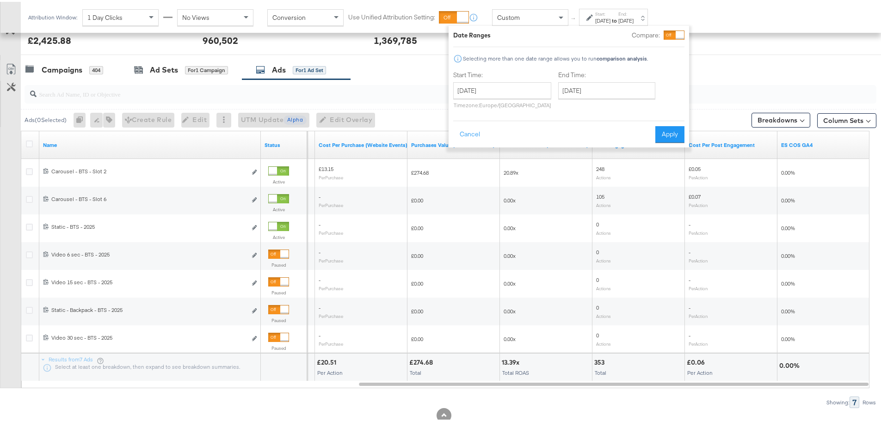
scroll to position [345, 0]
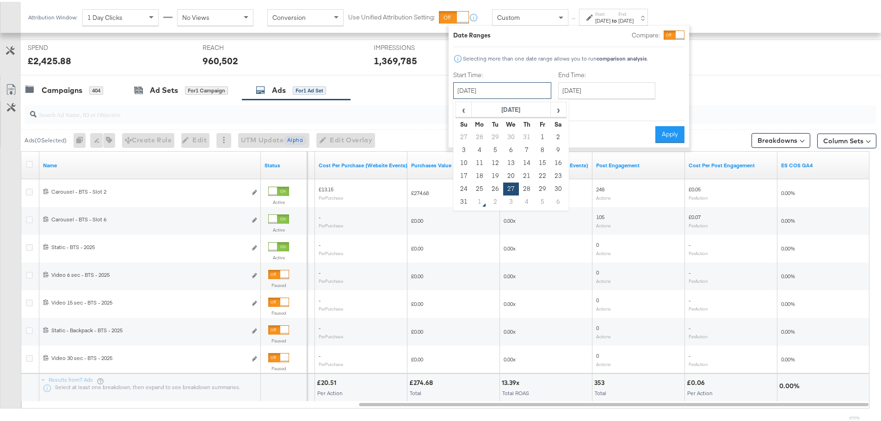
click at [496, 93] on input "[DATE]" at bounding box center [502, 88] width 98 height 17
click at [465, 187] on td "24" at bounding box center [464, 187] width 16 height 13
type input "[DATE]"
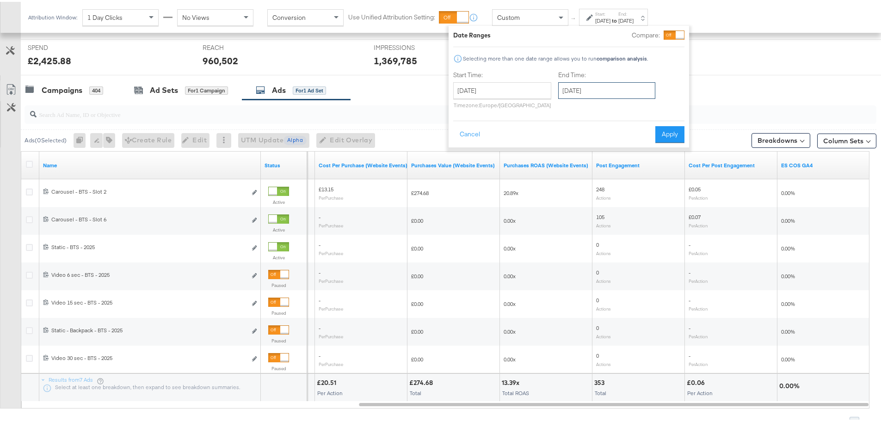
click at [606, 92] on input "[DATE]" at bounding box center [606, 88] width 97 height 17
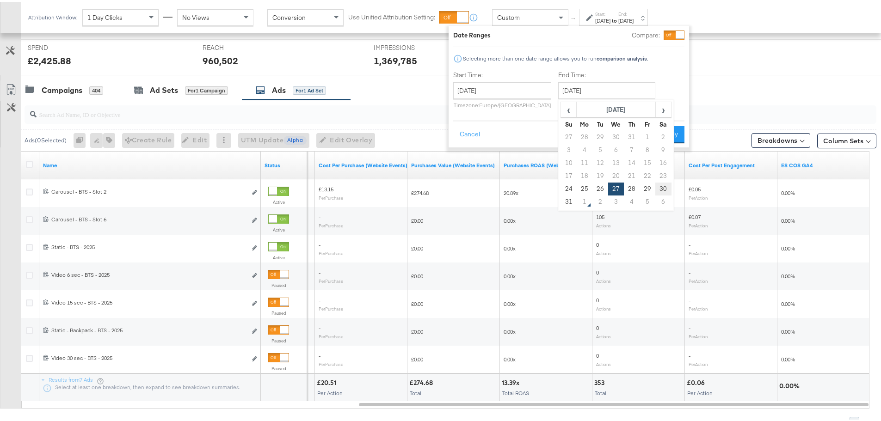
click at [663, 187] on td "30" at bounding box center [663, 187] width 16 height 13
type input "[DATE]"
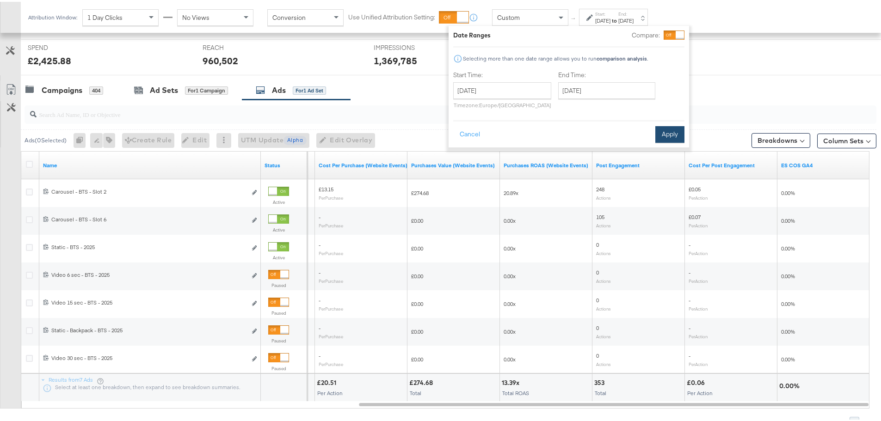
click at [666, 134] on button "Apply" at bounding box center [669, 132] width 29 height 17
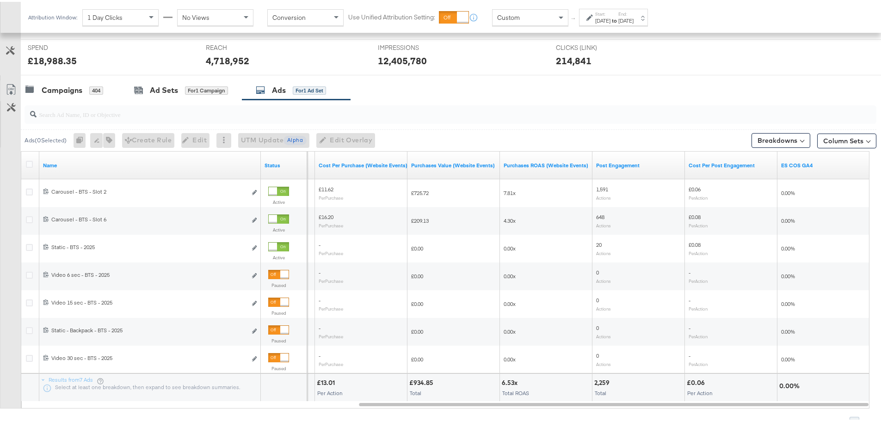
drag, startPoint x: 537, startPoint y: 408, endPoint x: 379, endPoint y: 407, distance: 157.7
click at [379, 407] on div "Ads ( 0 Selected) 0 Rename 0 ads Tags for 0 campaigns Create Rule Edit 0 ads Ed…" at bounding box center [438, 262] width 876 height 329
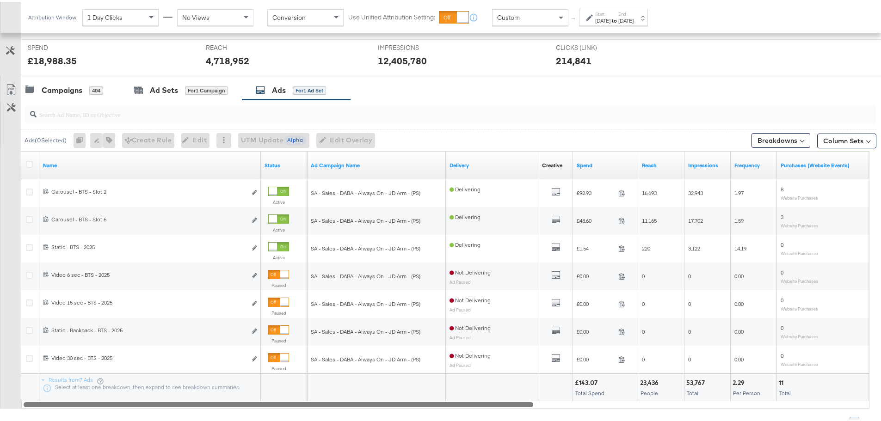
drag, startPoint x: 419, startPoint y: 404, endPoint x: 51, endPoint y: 386, distance: 368.5
click at [51, 386] on div "Name Status Ad Campaign Name Delivery Creative Sorting Unavailable Spend Reach …" at bounding box center [445, 278] width 848 height 258
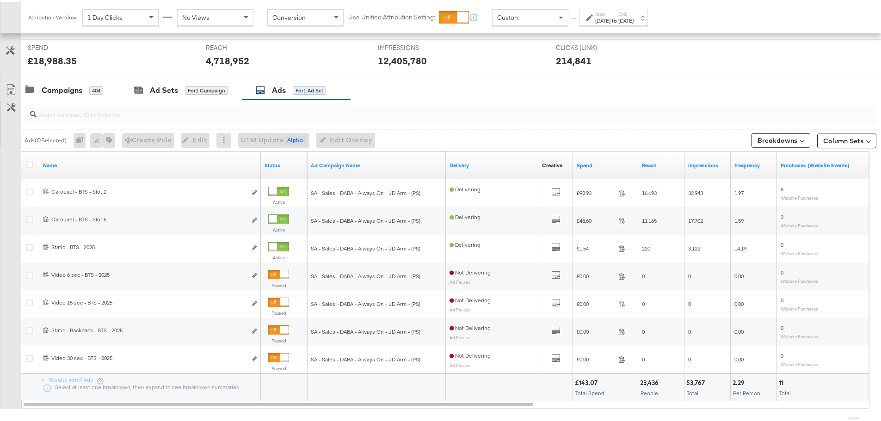
click at [526, 18] on div "Custom" at bounding box center [529, 16] width 75 height 16
click at [633, 12] on label "End:" at bounding box center [625, 12] width 15 height 6
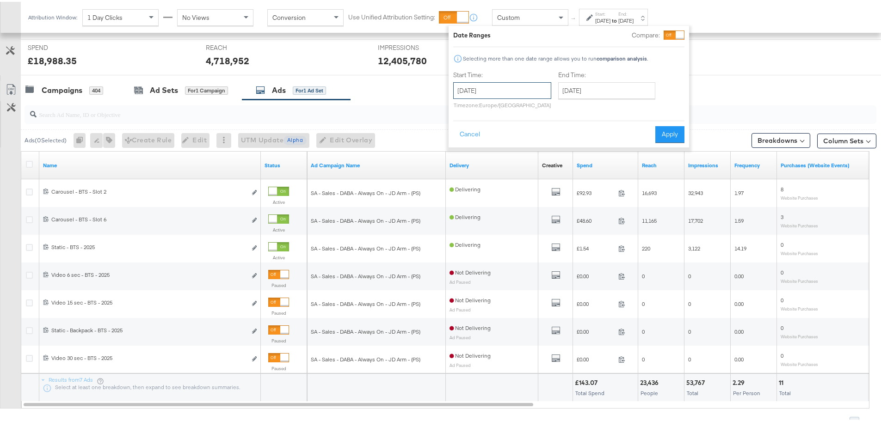
click at [515, 90] on input "[DATE]" at bounding box center [502, 88] width 98 height 17
click at [546, 185] on td "29" at bounding box center [542, 187] width 16 height 13
type input "[DATE]"
click at [608, 91] on input "[DATE]" at bounding box center [606, 88] width 97 height 17
click at [644, 187] on td "29" at bounding box center [647, 187] width 16 height 13
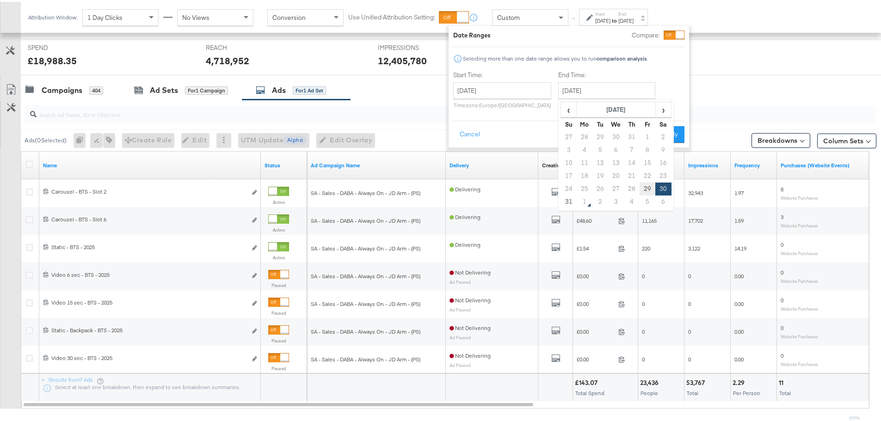
type input "[DATE]"
click at [674, 141] on div "Date Ranges Compare: Selecting more than one date range allows you to run compa…" at bounding box center [568, 85] width 240 height 122
click at [670, 136] on button "Apply" at bounding box center [669, 132] width 29 height 17
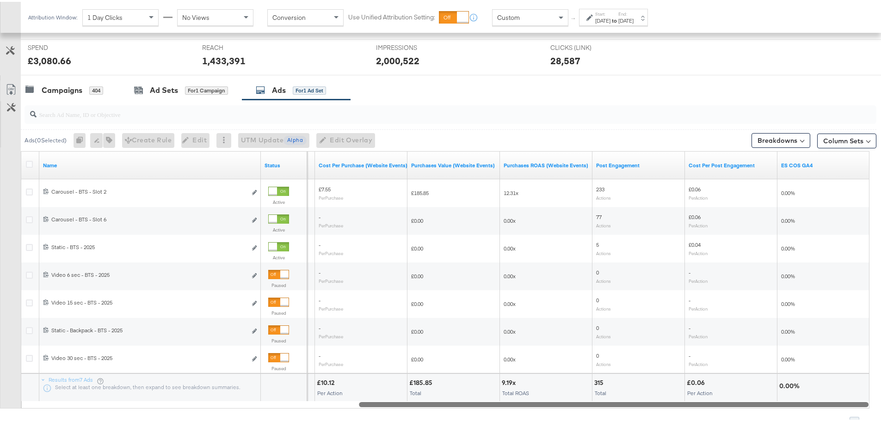
drag, startPoint x: 506, startPoint y: 399, endPoint x: 779, endPoint y: 411, distance: 274.0
click at [784, 411] on div "Ads ( 0 Selected) 0 Rename 0 ads Tags for 0 campaigns Create Rule Edit 0 ads Ed…" at bounding box center [438, 262] width 876 height 329
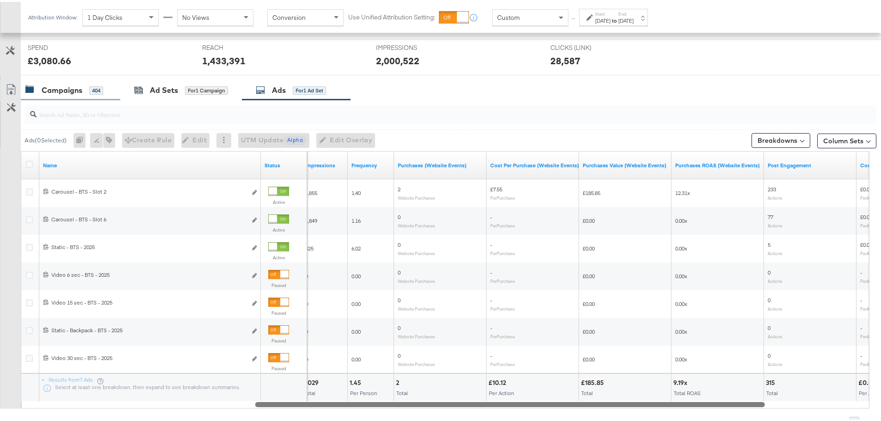
click at [78, 80] on div "Campaigns 404" at bounding box center [70, 89] width 99 height 20
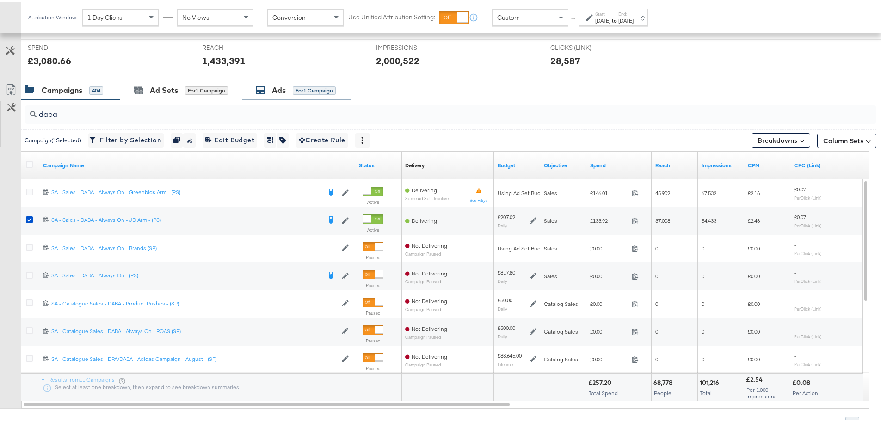
click at [251, 86] on div "Ads for 1 Campaign" at bounding box center [296, 89] width 109 height 20
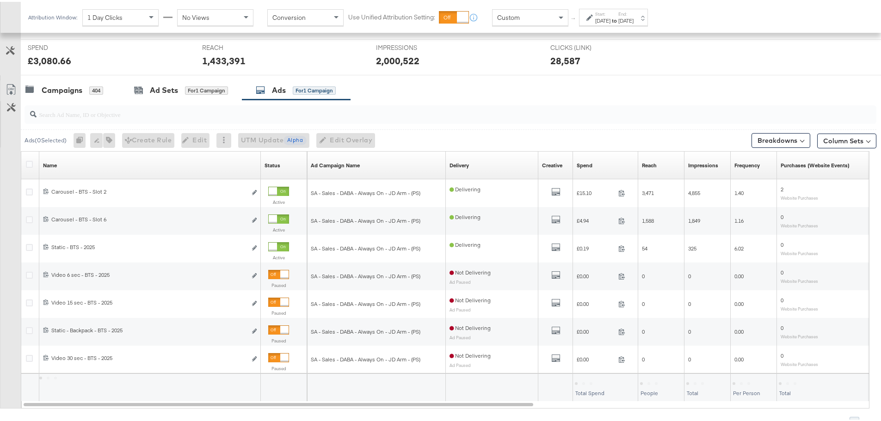
scroll to position [253, 0]
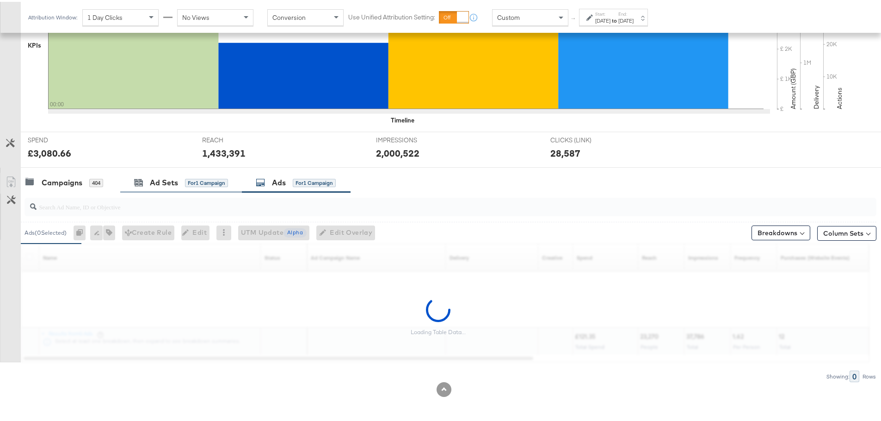
click at [162, 174] on div "Ad Sets for 1 Campaign" at bounding box center [181, 181] width 122 height 20
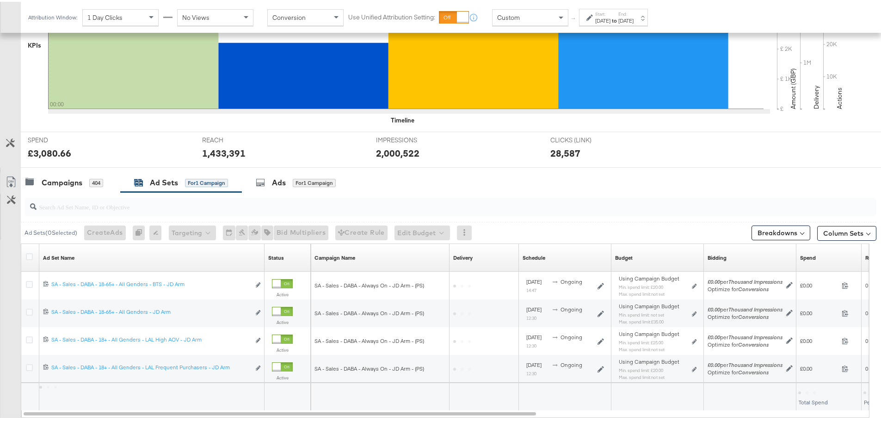
scroll to position [308, 0]
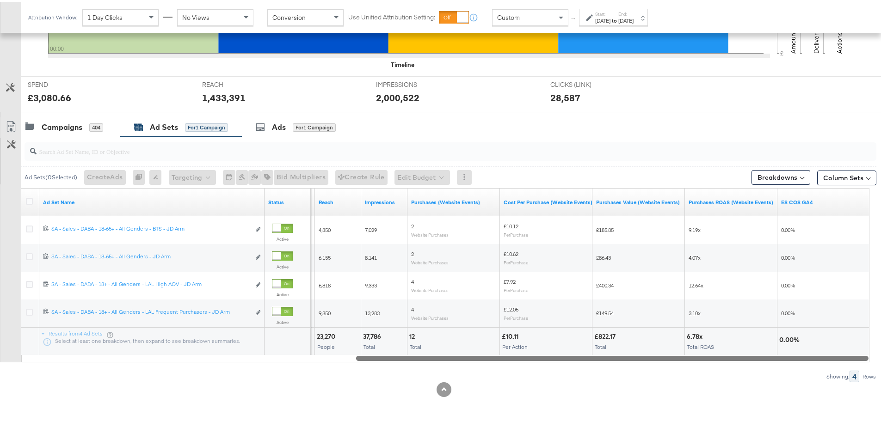
drag, startPoint x: 423, startPoint y: 356, endPoint x: 823, endPoint y: 354, distance: 399.9
click at [823, 354] on div at bounding box center [612, 356] width 512 height 8
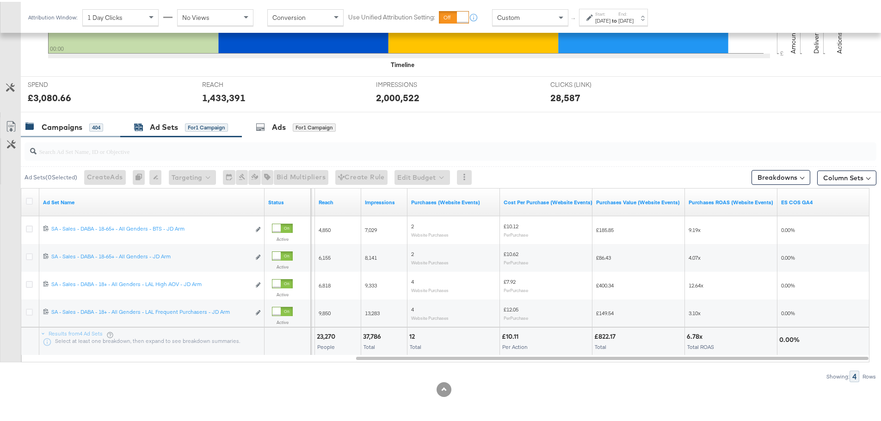
click at [75, 125] on div "Campaigns" at bounding box center [62, 125] width 41 height 11
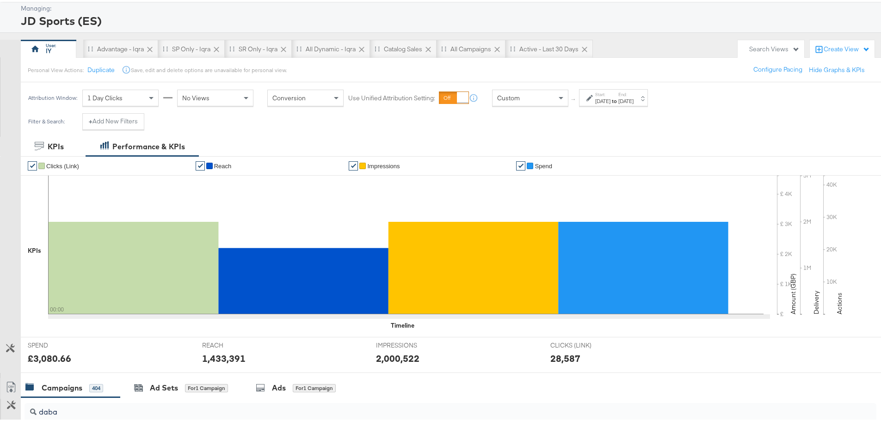
scroll to position [92, 0]
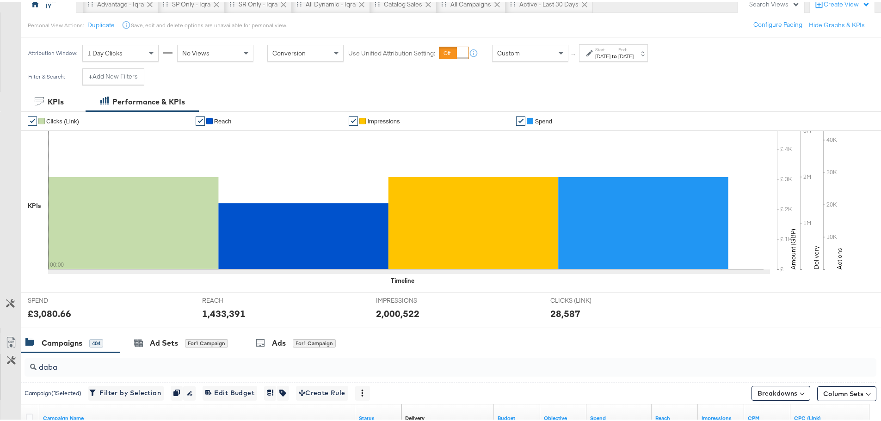
click at [610, 46] on label "Start:" at bounding box center [602, 48] width 15 height 6
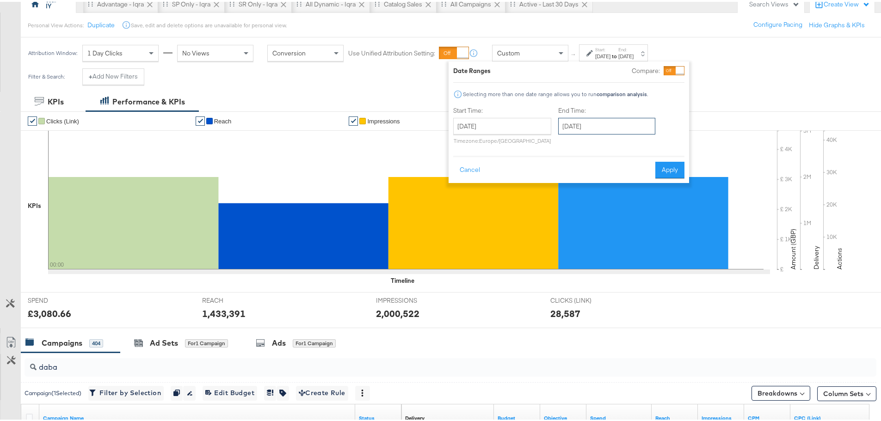
click at [607, 125] on input "[DATE]" at bounding box center [606, 124] width 97 height 17
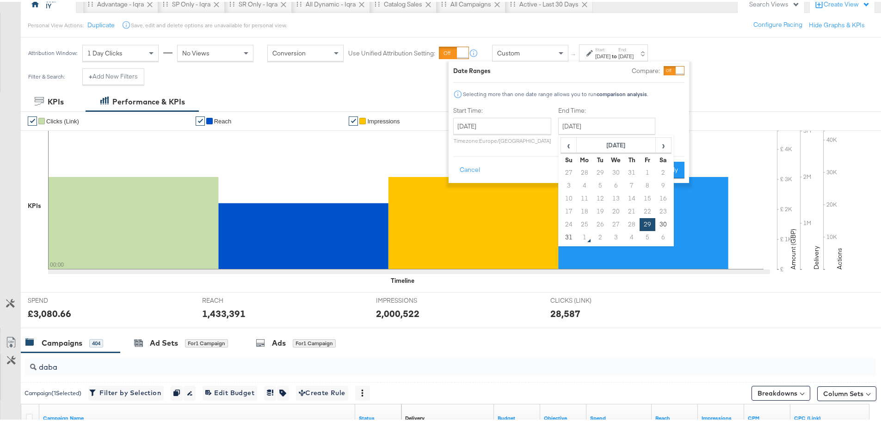
click at [630, 102] on div "Date Ranges Compare: Selecting more than one date range allows you to run compa…" at bounding box center [568, 120] width 231 height 112
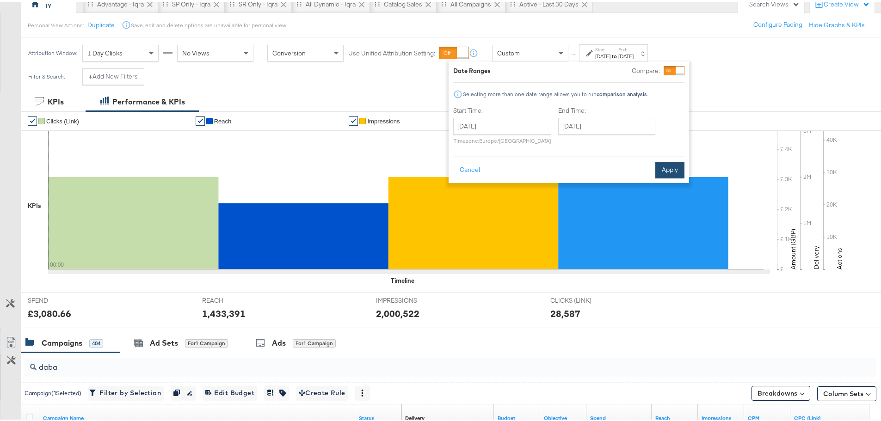
click at [673, 165] on button "Apply" at bounding box center [669, 168] width 29 height 17
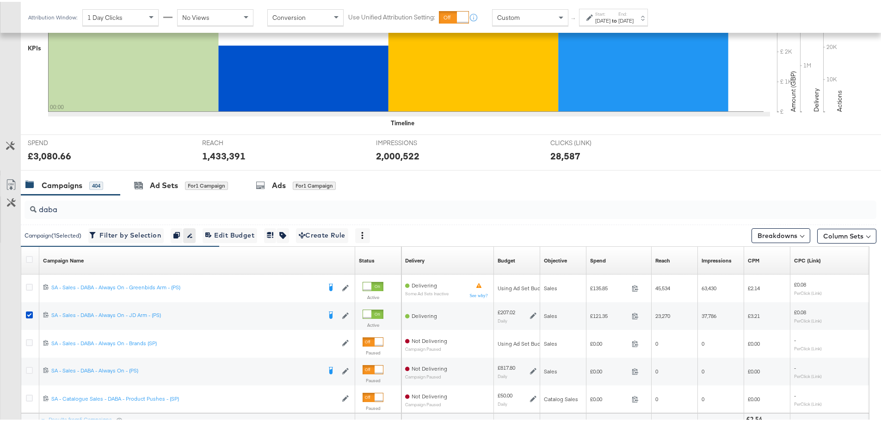
scroll to position [277, 0]
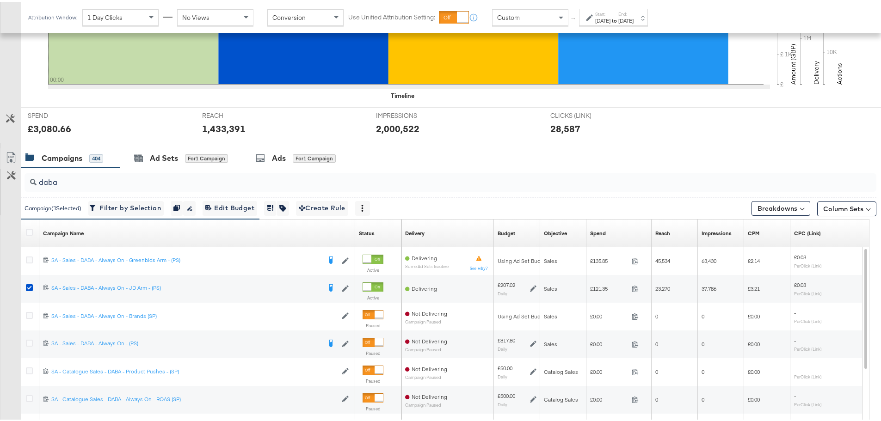
click at [155, 179] on input "daba" at bounding box center [417, 177] width 761 height 18
drag, startPoint x: 101, startPoint y: 179, endPoint x: -21, endPoint y: 172, distance: 122.3
paste input "SA - Catalogue Sales - Advantage Shopping Campaign – JD Arm"
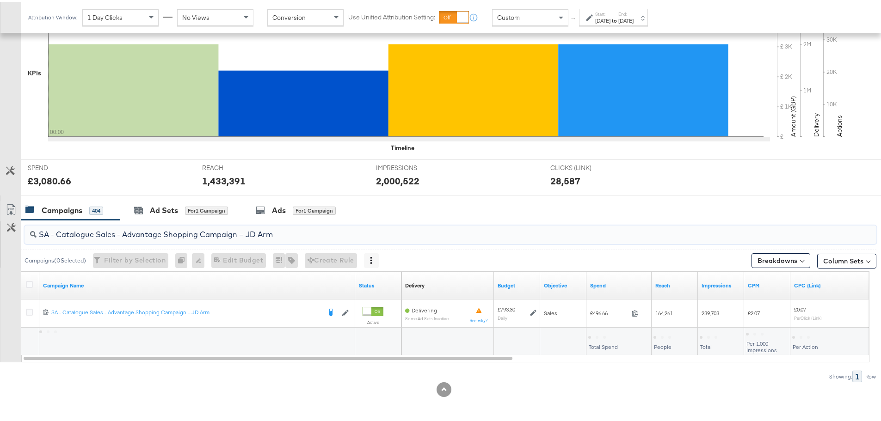
scroll to position [225, 0]
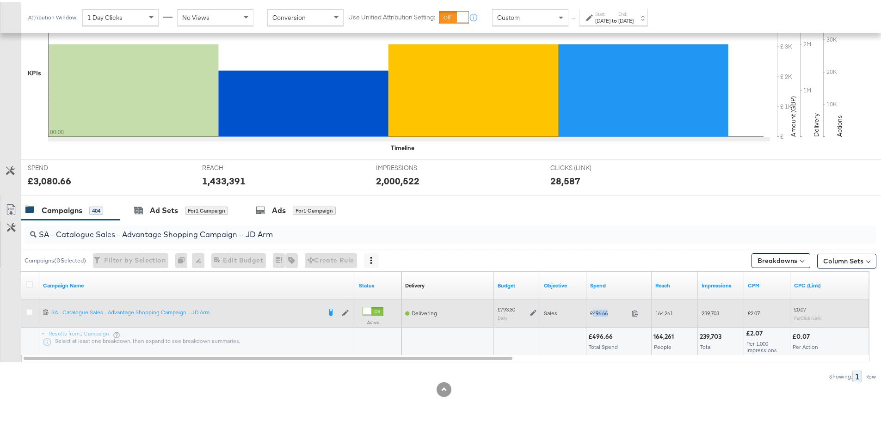
drag, startPoint x: 613, startPoint y: 313, endPoint x: 594, endPoint y: 313, distance: 19.0
click at [594, 313] on span "£496.66" at bounding box center [609, 311] width 38 height 7
copy span "496.66"
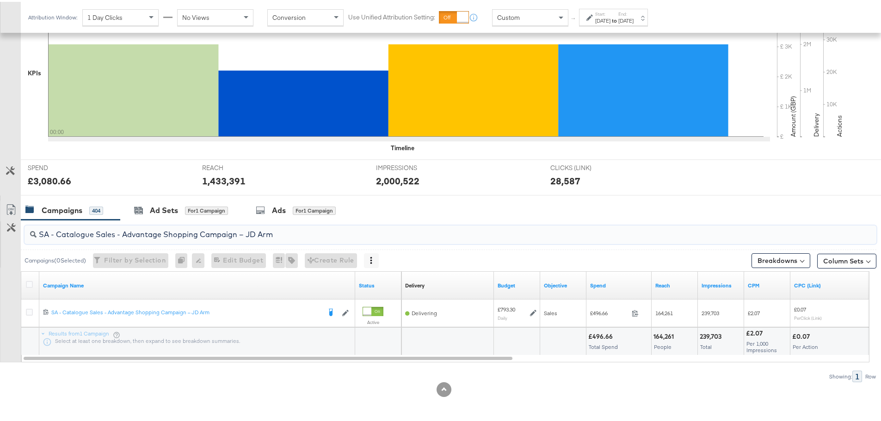
drag, startPoint x: 307, startPoint y: 228, endPoint x: 37, endPoint y: 231, distance: 269.6
click at [37, 231] on input "SA - Catalogue Sales - Advantage Shopping Campaign – JD Arm" at bounding box center [417, 229] width 761 height 18
paste input "Greenbids"
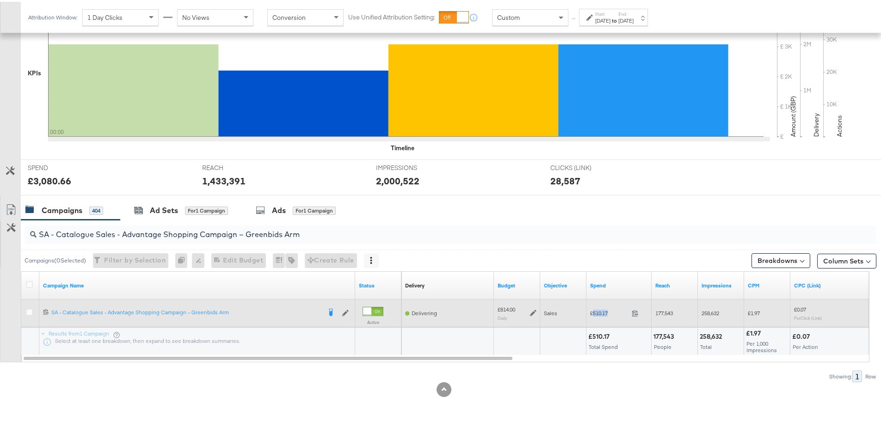
drag, startPoint x: 612, startPoint y: 310, endPoint x: 593, endPoint y: 311, distance: 18.5
click at [593, 311] on span "£510.17" at bounding box center [609, 311] width 38 height 7
copy span "510.17"
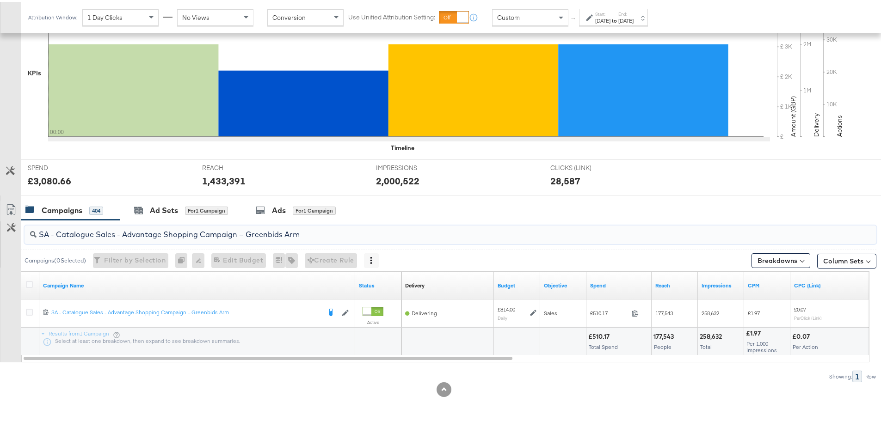
drag, startPoint x: 343, startPoint y: 240, endPoint x: -21, endPoint y: 230, distance: 363.5
paste input "AM - Catalogue Sales - Advantage Shopping Campaign - Non Dynamic Campaign – JD"
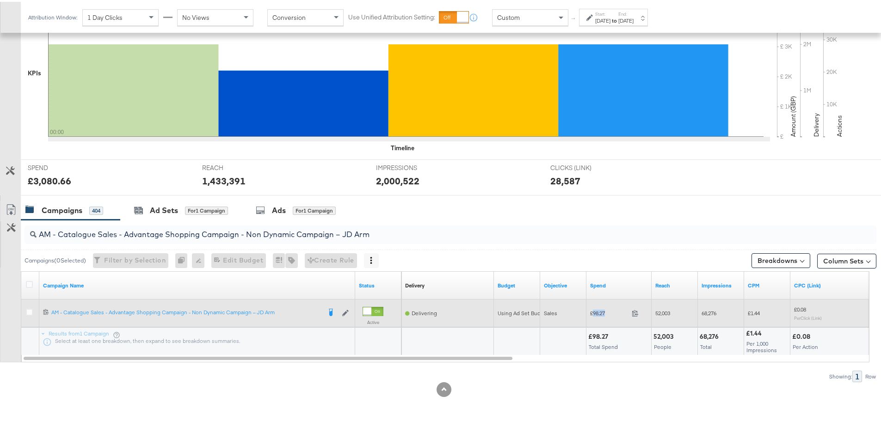
drag, startPoint x: 609, startPoint y: 311, endPoint x: 593, endPoint y: 312, distance: 16.7
click at [593, 312] on span "£98.27" at bounding box center [609, 311] width 38 height 7
copy span "98.27"
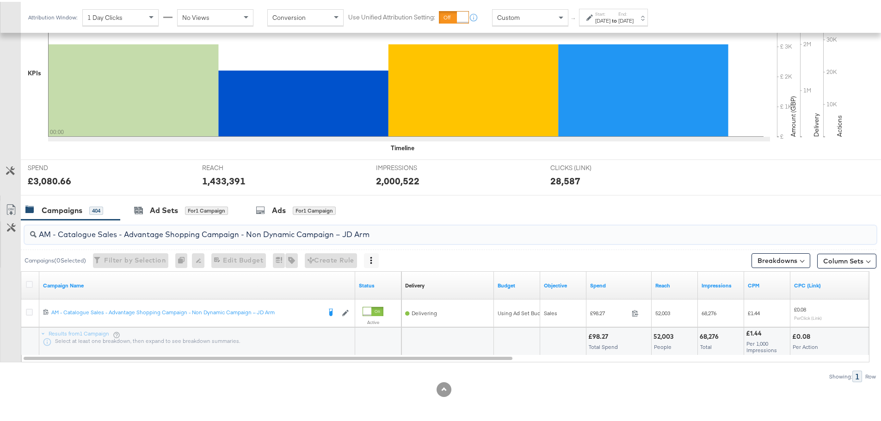
drag, startPoint x: 394, startPoint y: 237, endPoint x: 22, endPoint y: 232, distance: 371.7
click at [22, 232] on div "AM - Catalogue Sales - Advantage Shopping Campaign - Non Dynamic Campaign – JD …" at bounding box center [448, 233] width 855 height 30
paste input "Greenbids"
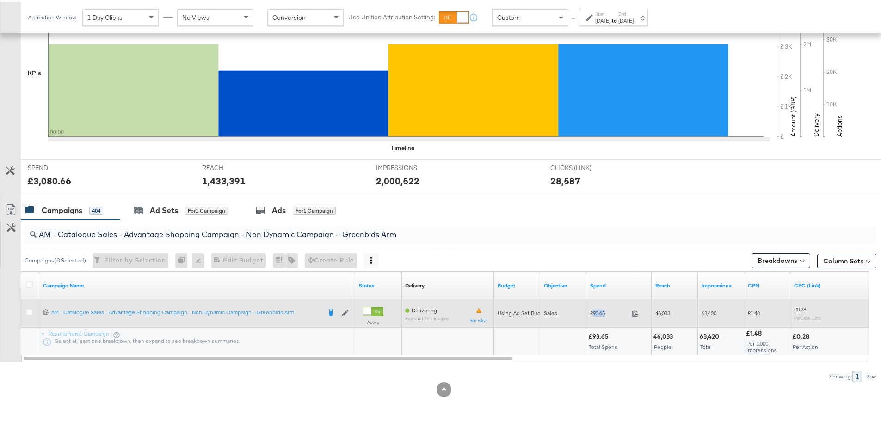
drag, startPoint x: 612, startPoint y: 311, endPoint x: 594, endPoint y: 311, distance: 18.0
click at [594, 311] on span "£93.65" at bounding box center [609, 311] width 38 height 7
copy span "93.65"
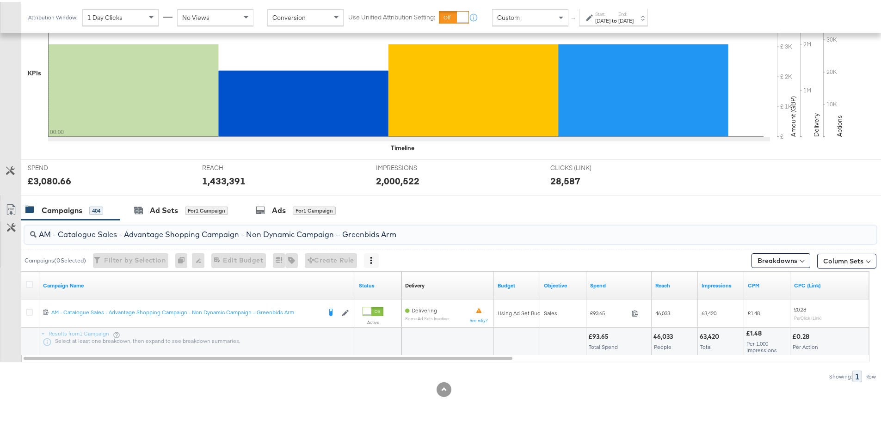
drag, startPoint x: 408, startPoint y: 227, endPoint x: -81, endPoint y: 209, distance: 489.0
paste input "SA - Sales - DABA - Always On - JD Arm - (PS)"
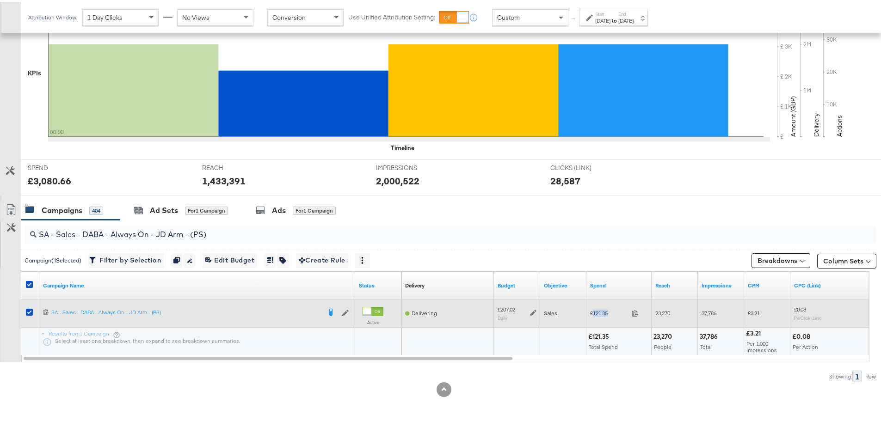
drag, startPoint x: 615, startPoint y: 311, endPoint x: 593, endPoint y: 312, distance: 21.7
click at [593, 312] on span "£121.35" at bounding box center [609, 311] width 38 height 7
copy span "121.35"
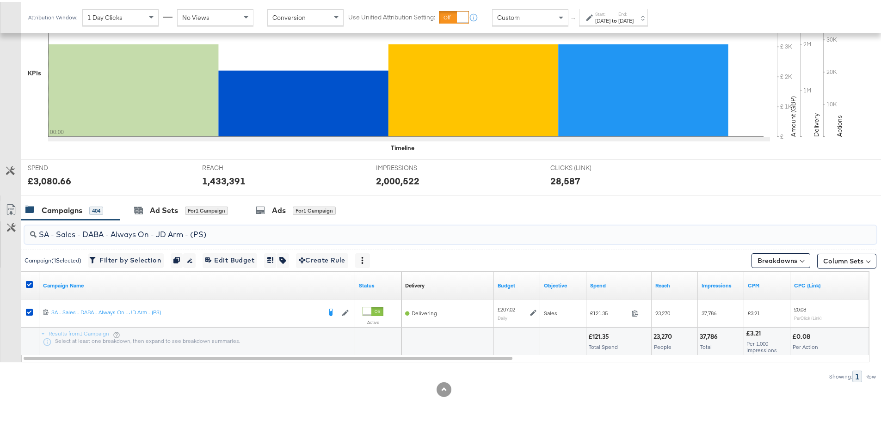
drag, startPoint x: 219, startPoint y: 233, endPoint x: 34, endPoint y: 238, distance: 185.0
click at [34, 238] on div "SA - Sales - DABA - Always On - JD Arm - (PS)" at bounding box center [451, 233] width 852 height 18
paste input "Greenbids"
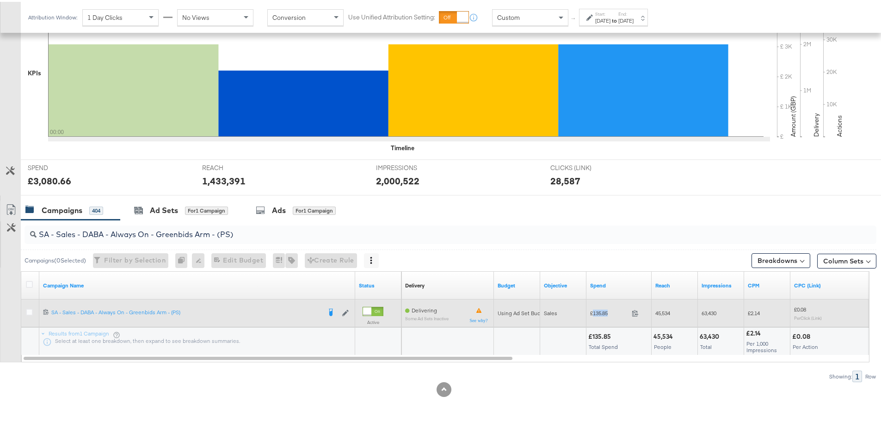
drag, startPoint x: 606, startPoint y: 311, endPoint x: 594, endPoint y: 312, distance: 12.0
click at [594, 312] on span "£135.85" at bounding box center [609, 311] width 38 height 7
copy span "135.85"
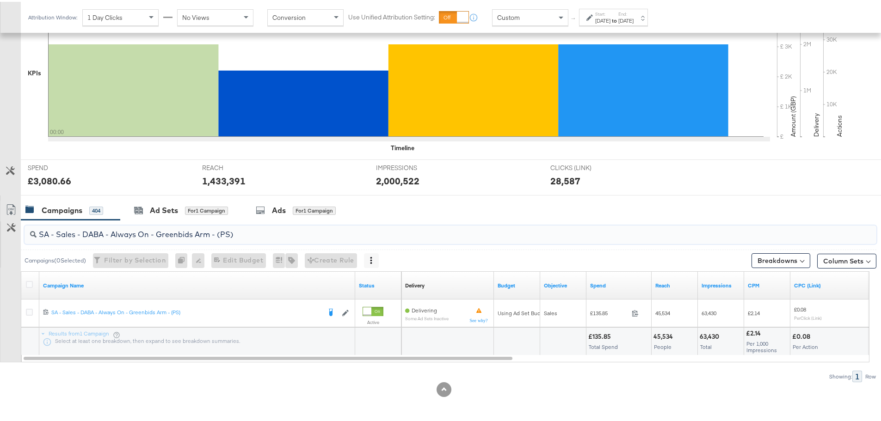
drag, startPoint x: 240, startPoint y: 235, endPoint x: 20, endPoint y: 241, distance: 220.6
click at [20, 241] on div "SA - Sales - DABA - Always On - Greenbids Arm - (PS) Campaigns ( 0 Selected) Fi…" at bounding box center [438, 299] width 876 height 162
paste input "PA - Always On - JD Arm - (SR"
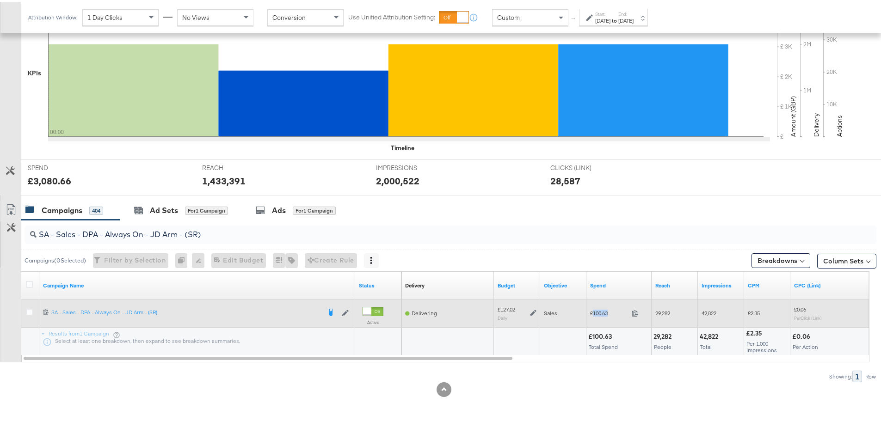
drag, startPoint x: 601, startPoint y: 311, endPoint x: 593, endPoint y: 311, distance: 7.9
click at [593, 311] on span "£100.63" at bounding box center [609, 311] width 38 height 7
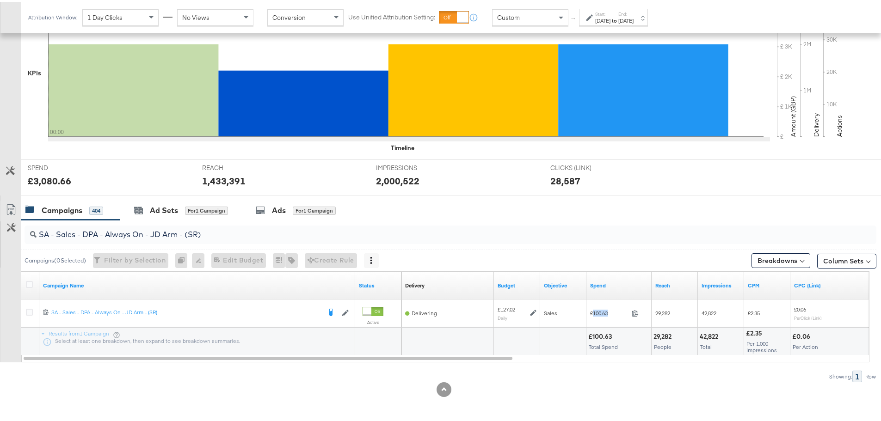
copy span "100.63"
drag, startPoint x: 222, startPoint y: 229, endPoint x: -119, endPoint y: 227, distance: 341.2
paste input "Greenbids"
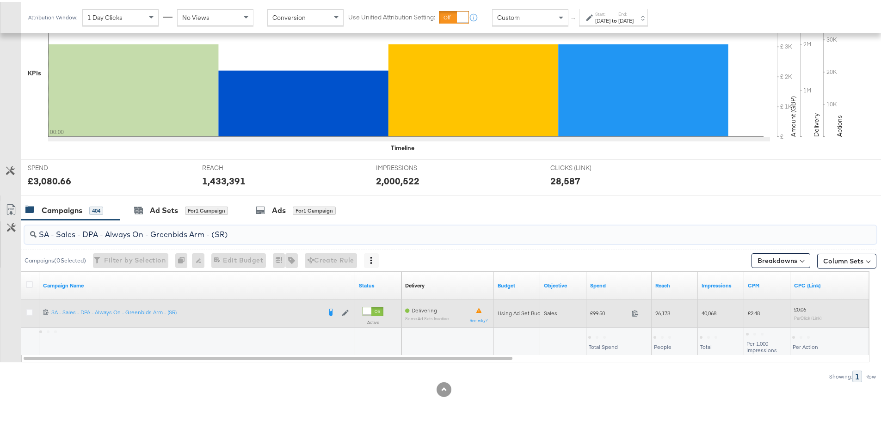
type input "SA - Sales - DPA - Always On - Greenbids Arm - (SR)"
drag, startPoint x: 615, startPoint y: 308, endPoint x: 593, endPoint y: 310, distance: 22.7
click at [593, 310] on span "£99.50" at bounding box center [609, 311] width 38 height 7
copy span "99.50"
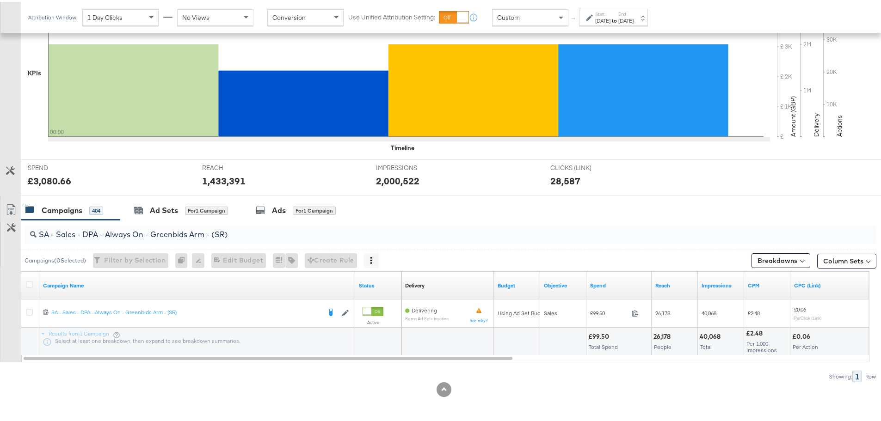
click at [610, 12] on label "Start:" at bounding box center [602, 12] width 15 height 6
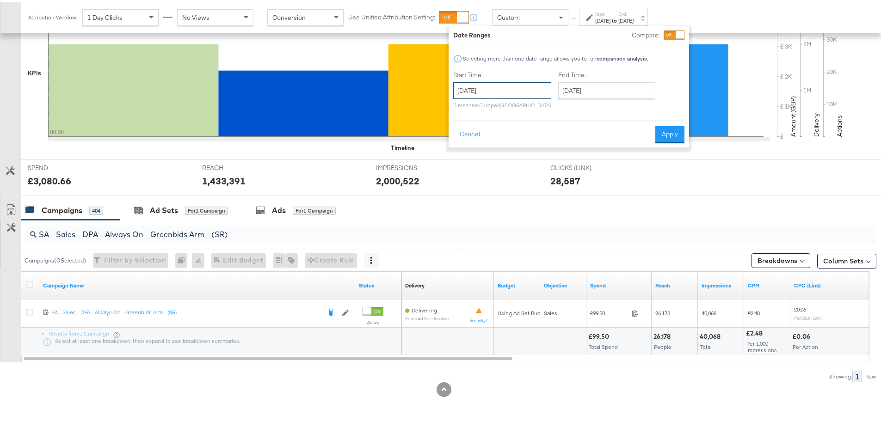
click at [520, 89] on input "[DATE]" at bounding box center [502, 88] width 98 height 17
click at [556, 184] on td "30" at bounding box center [558, 187] width 16 height 13
type input "[DATE]"
click at [671, 133] on button "Apply" at bounding box center [669, 132] width 29 height 17
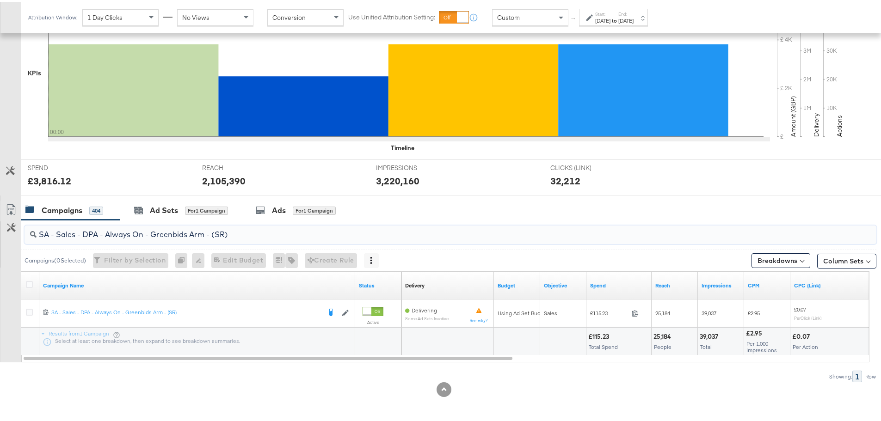
drag, startPoint x: 223, startPoint y: 233, endPoint x: -97, endPoint y: 217, distance: 319.9
paste input "Catalogue Sales - Advantage Shopping Campaign – JD Arm"
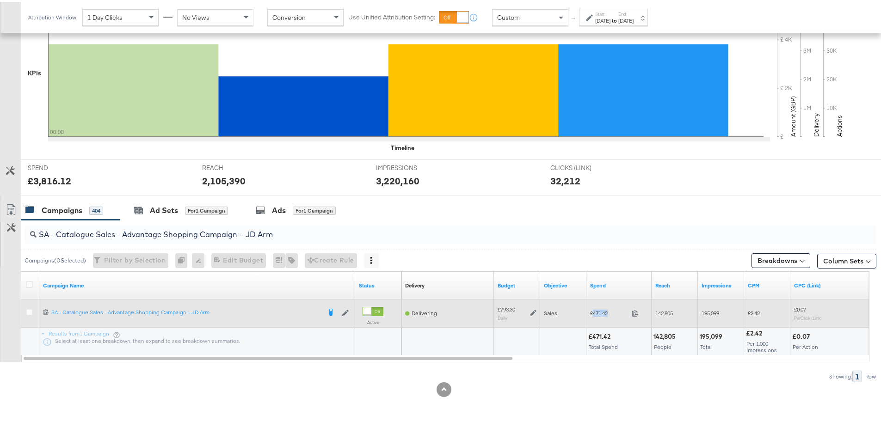
drag, startPoint x: 611, startPoint y: 313, endPoint x: 592, endPoint y: 313, distance: 19.0
click at [592, 313] on span "£471.42" at bounding box center [609, 311] width 38 height 7
copy span "471.42"
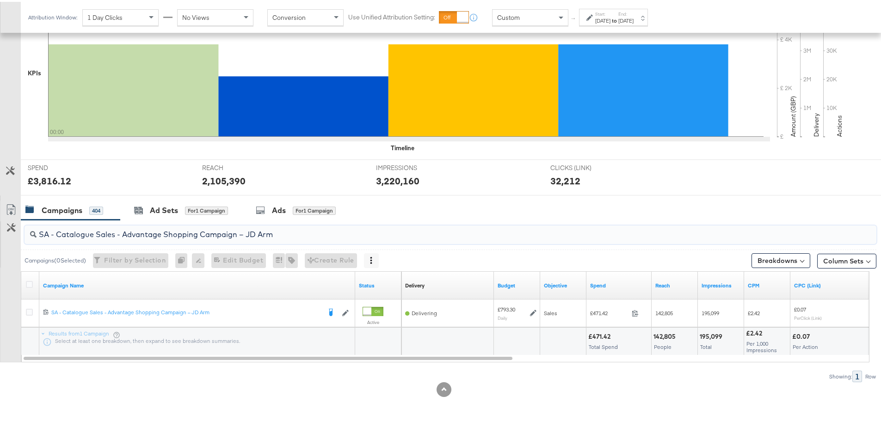
drag, startPoint x: 37, startPoint y: 222, endPoint x: -31, endPoint y: 222, distance: 67.0
paste input "Greenbids"
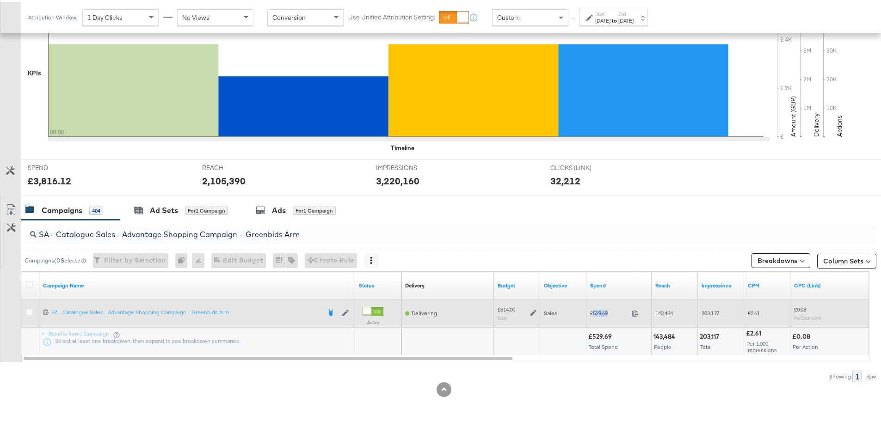
drag, startPoint x: 612, startPoint y: 312, endPoint x: 594, endPoint y: 313, distance: 18.0
click at [594, 313] on span "£529.69" at bounding box center [609, 311] width 38 height 7
copy span "529.69"
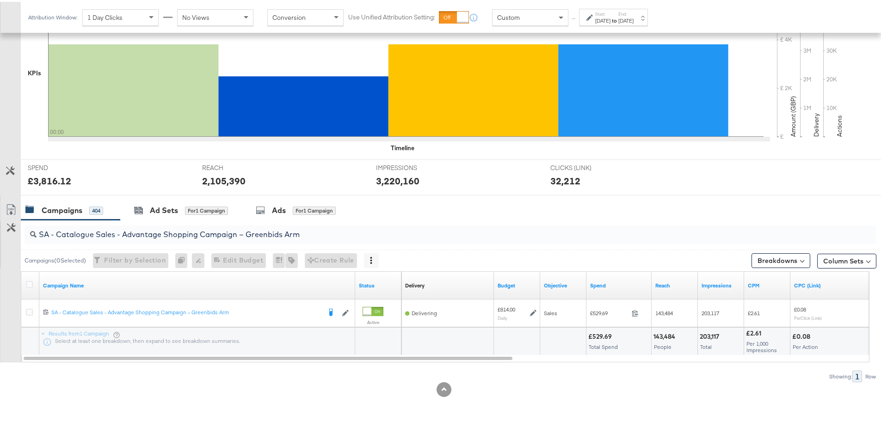
drag, startPoint x: 313, startPoint y: 235, endPoint x: -14, endPoint y: 229, distance: 327.4
paste input "AM - Catalogue Sales - Advantage Shopping Campaign - Non Dynamic Campaign – JD"
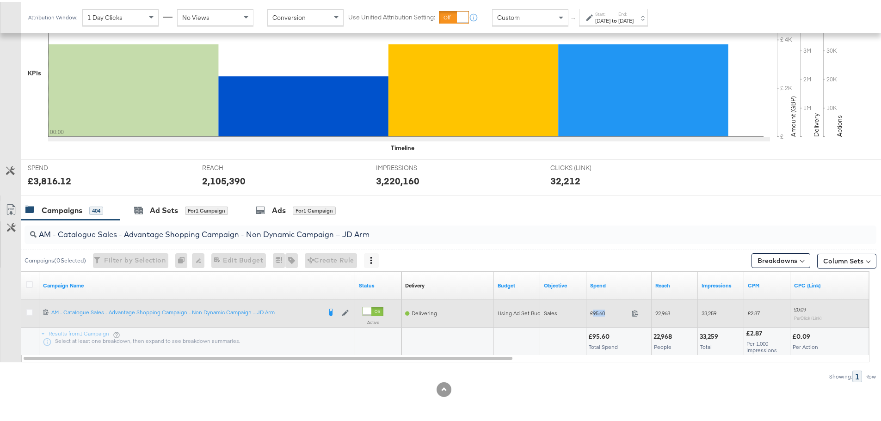
drag, startPoint x: 611, startPoint y: 313, endPoint x: 592, endPoint y: 310, distance: 18.8
click at [592, 310] on span "£95.60" at bounding box center [609, 311] width 38 height 7
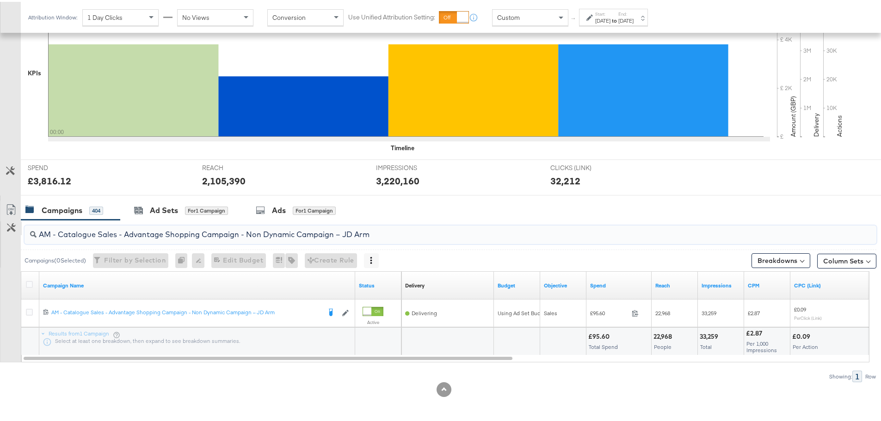
drag, startPoint x: 391, startPoint y: 237, endPoint x: 15, endPoint y: 223, distance: 376.1
click at [13, 223] on div "AM - Catalogue Sales - Advantage Shopping Campaign - Non Dynamic Campaign – JD …" at bounding box center [438, 299] width 876 height 162
paste input "Greenbids"
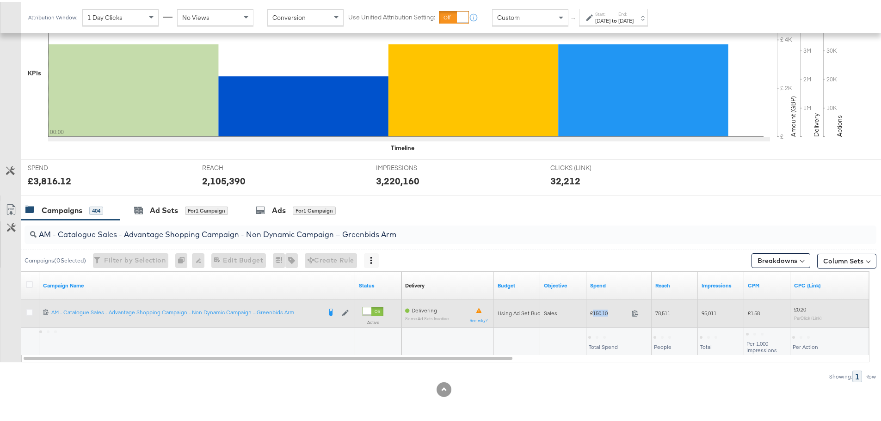
drag, startPoint x: 611, startPoint y: 310, endPoint x: 593, endPoint y: 312, distance: 18.6
click at [593, 312] on span "£150.10" at bounding box center [609, 311] width 38 height 7
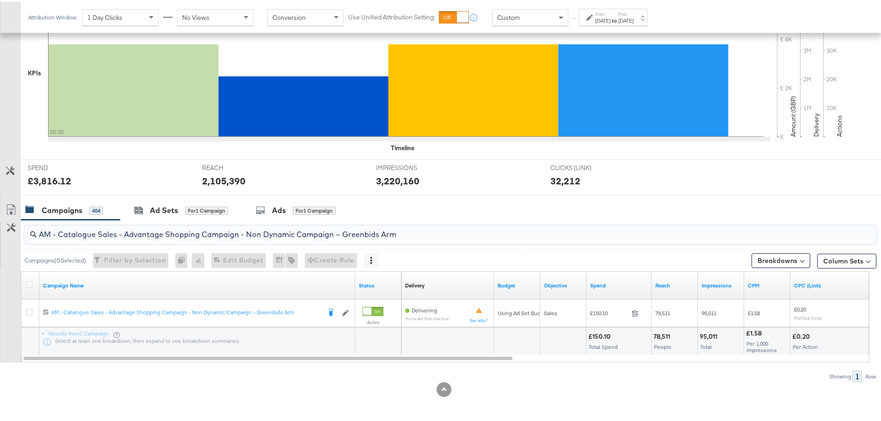
drag, startPoint x: 415, startPoint y: 231, endPoint x: 0, endPoint y: 224, distance: 415.2
click at [0, 224] on div "AM - Catalogue Sales - Advantage Shopping Campaign - Non Dynamic Campaign – Gre…" at bounding box center [438, 299] width 876 height 162
paste input "SA - Sales - DABA - Always On - JD Arm - (PS)"
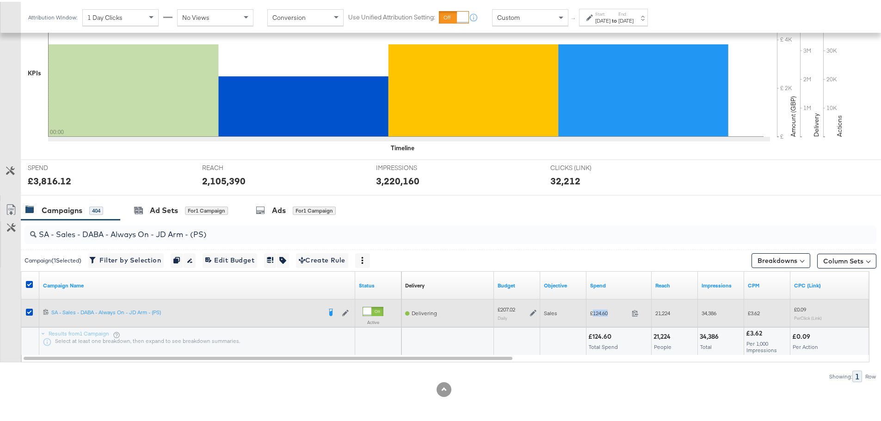
drag, startPoint x: 608, startPoint y: 311, endPoint x: 592, endPoint y: 311, distance: 16.6
click at [592, 311] on span "£124.60" at bounding box center [609, 311] width 38 height 7
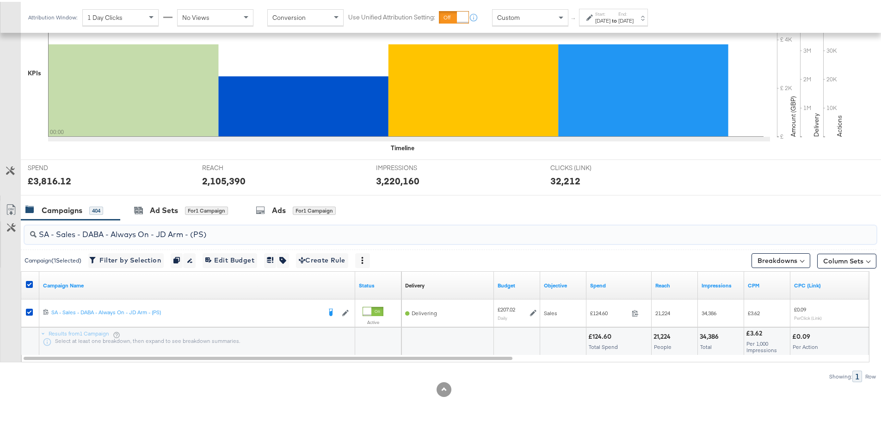
drag, startPoint x: 221, startPoint y: 238, endPoint x: -9, endPoint y: 208, distance: 232.3
paste input "Greenbids"
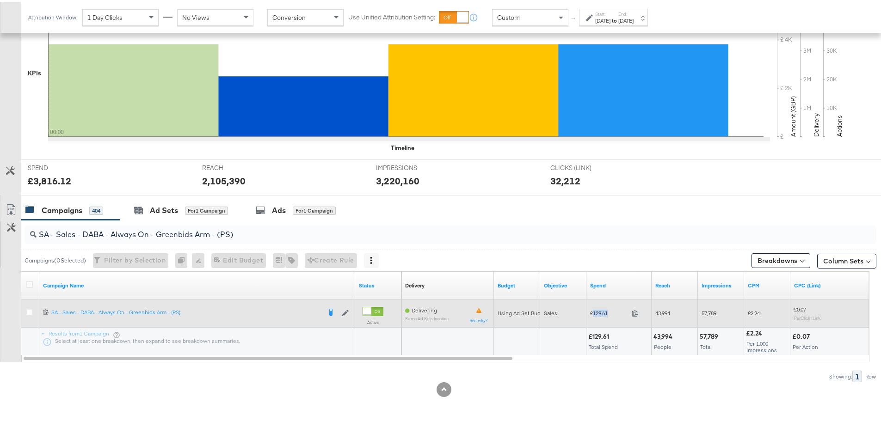
drag, startPoint x: 612, startPoint y: 312, endPoint x: 592, endPoint y: 313, distance: 19.4
click at [592, 313] on span "£129.61" at bounding box center [609, 311] width 38 height 7
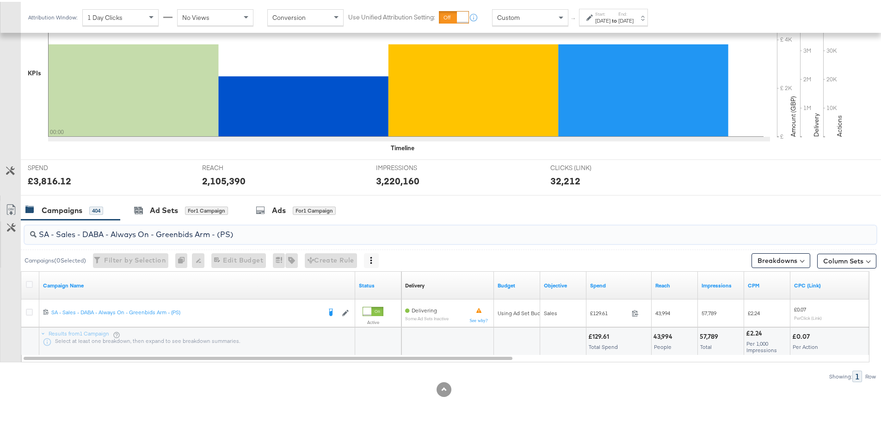
drag, startPoint x: 294, startPoint y: 242, endPoint x: -9, endPoint y: 214, distance: 305.1
paste input "PA - Always On - JD Arm - (SR"
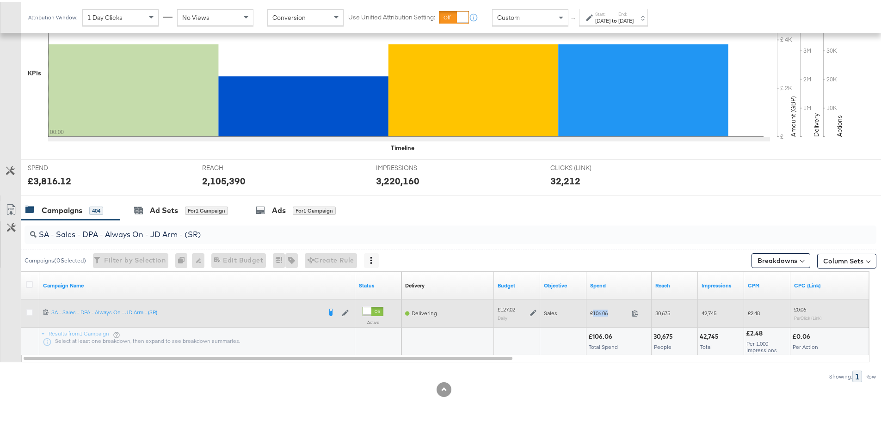
drag, startPoint x: 614, startPoint y: 313, endPoint x: 593, endPoint y: 313, distance: 21.7
click at [593, 313] on span "£106.06" at bounding box center [609, 311] width 38 height 7
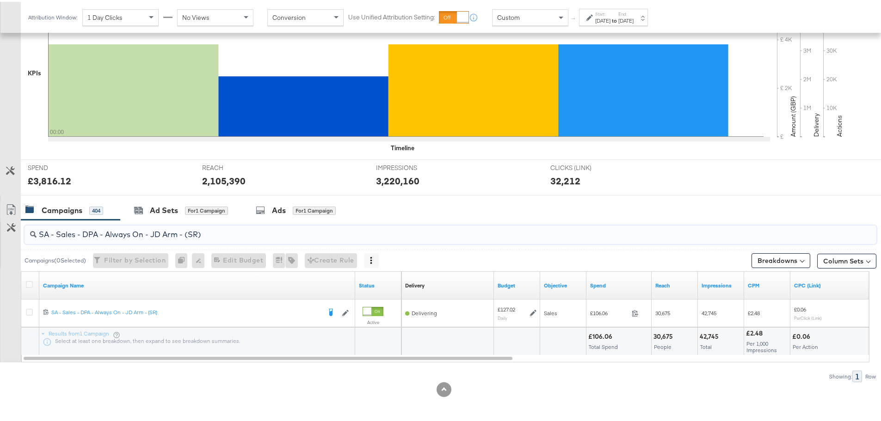
drag, startPoint x: 213, startPoint y: 231, endPoint x: 29, endPoint y: 231, distance: 184.5
click at [29, 231] on div "SA - Sales - DPA - Always On - JD Arm - (SR)" at bounding box center [451, 233] width 852 height 18
paste input "Greenbids"
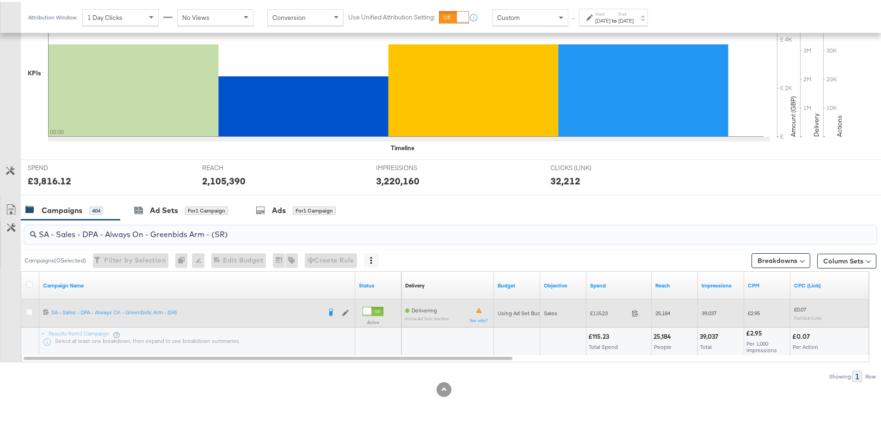
type input "SA - Sales - DPA - Always On - Greenbids Arm - (SR)"
drag, startPoint x: 599, startPoint y: 313, endPoint x: 593, endPoint y: 313, distance: 6.0
click at [593, 313] on span "£115.23" at bounding box center [609, 311] width 38 height 7
